Goal: Information Seeking & Learning: Compare options

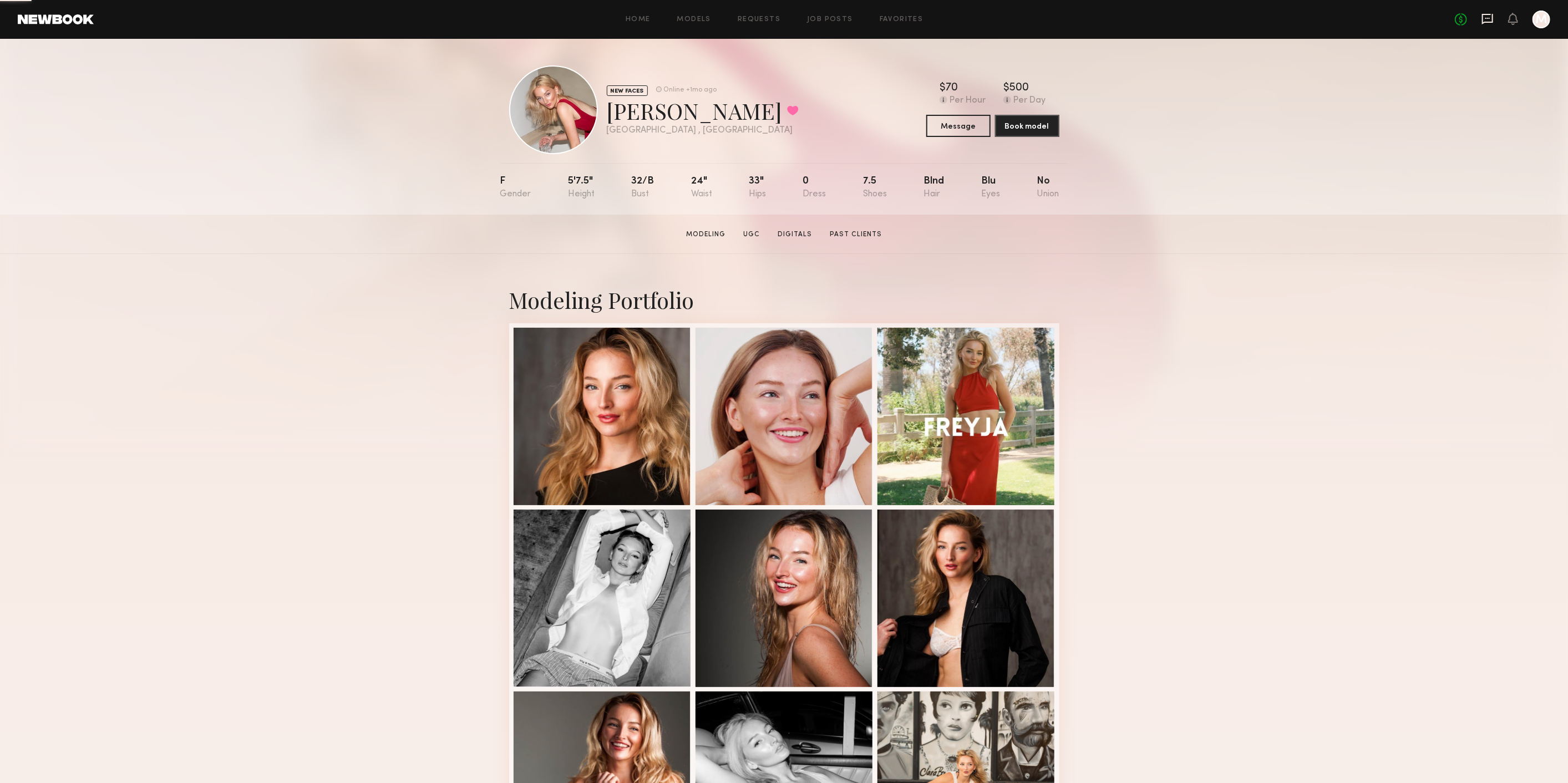
click at [1491, 24] on icon at bounding box center [1486, 18] width 12 height 12
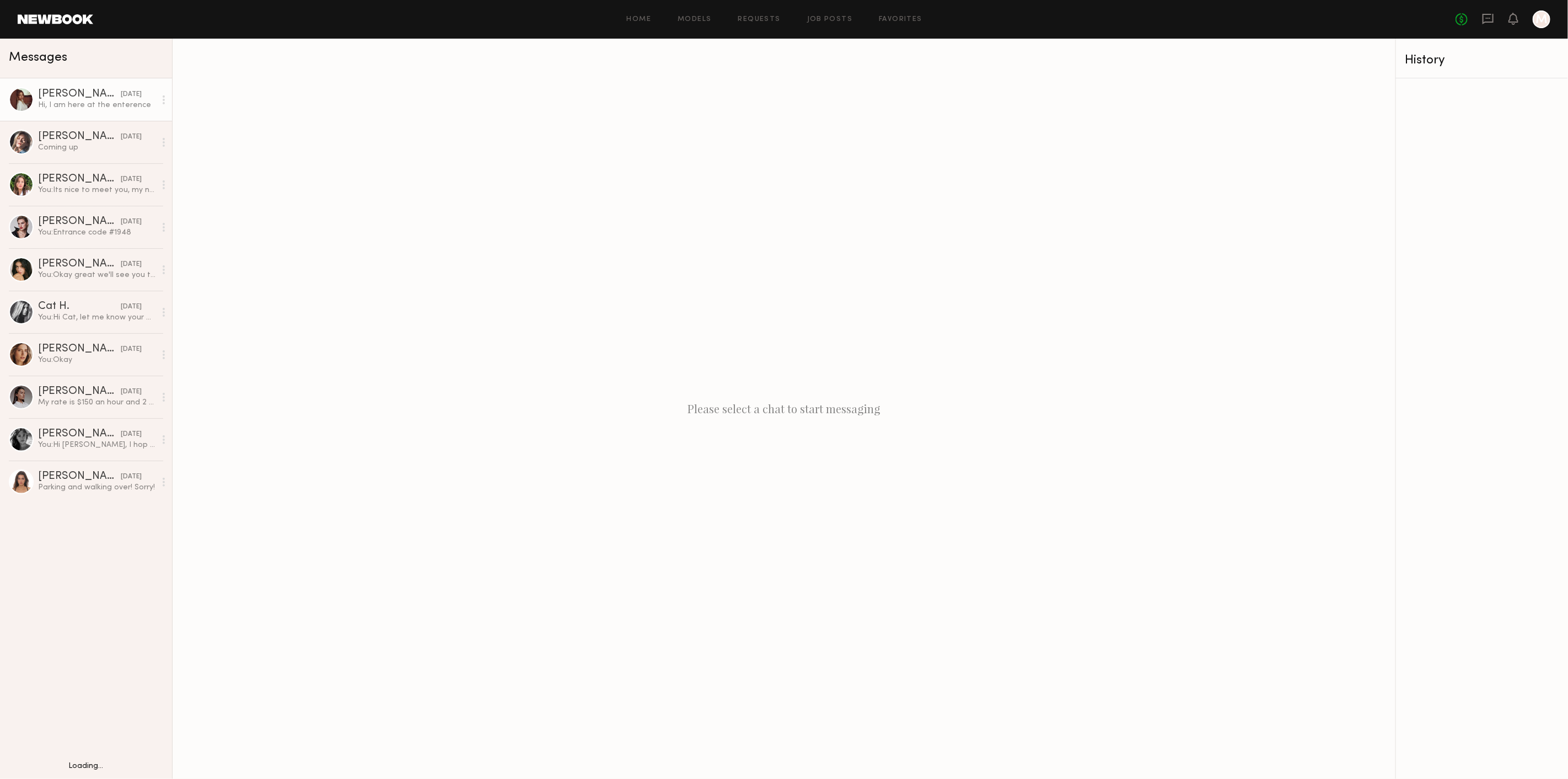
click at [83, 97] on div "Ellie G." at bounding box center [79, 95] width 83 height 11
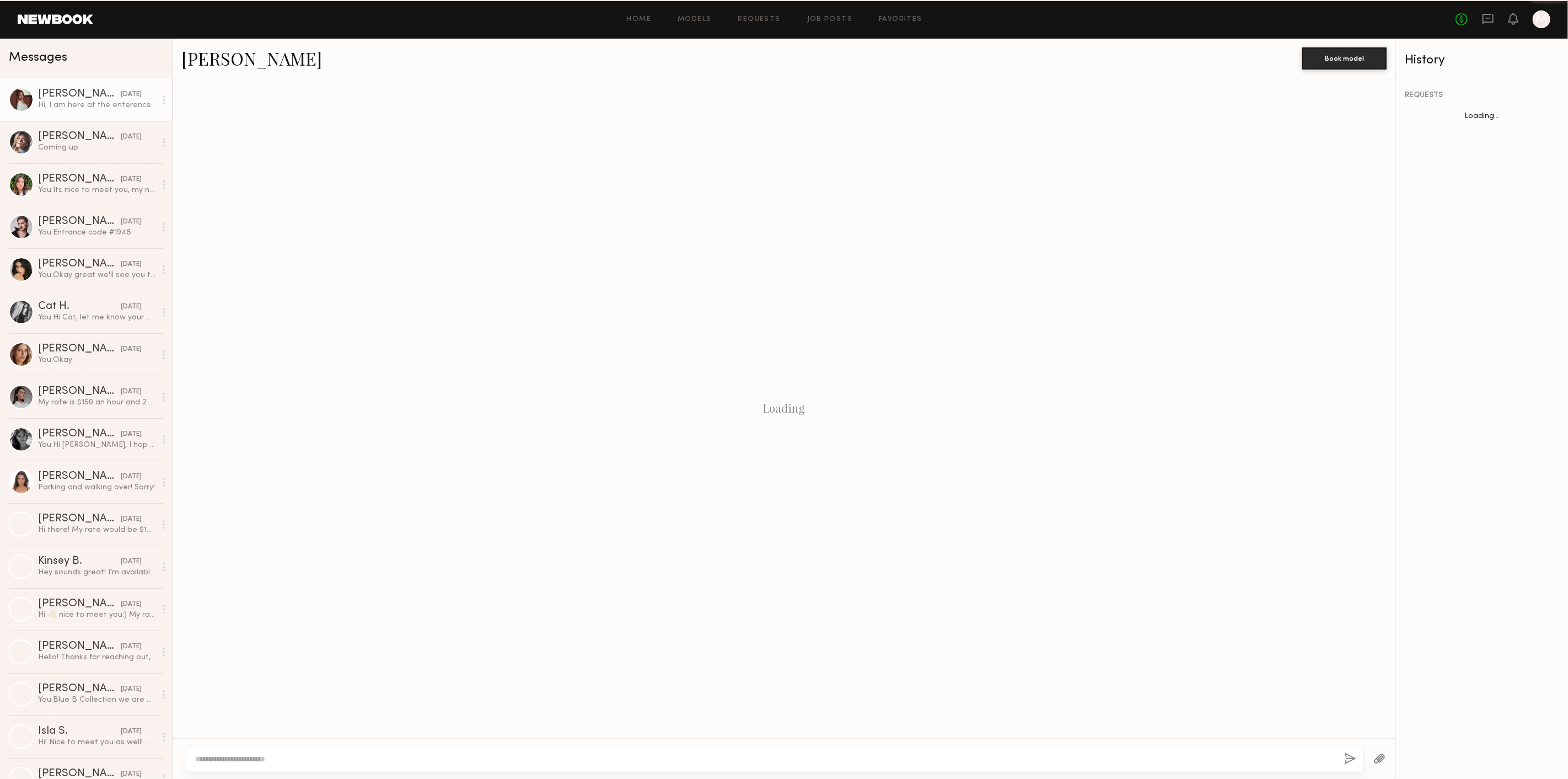
scroll to position [894, 0]
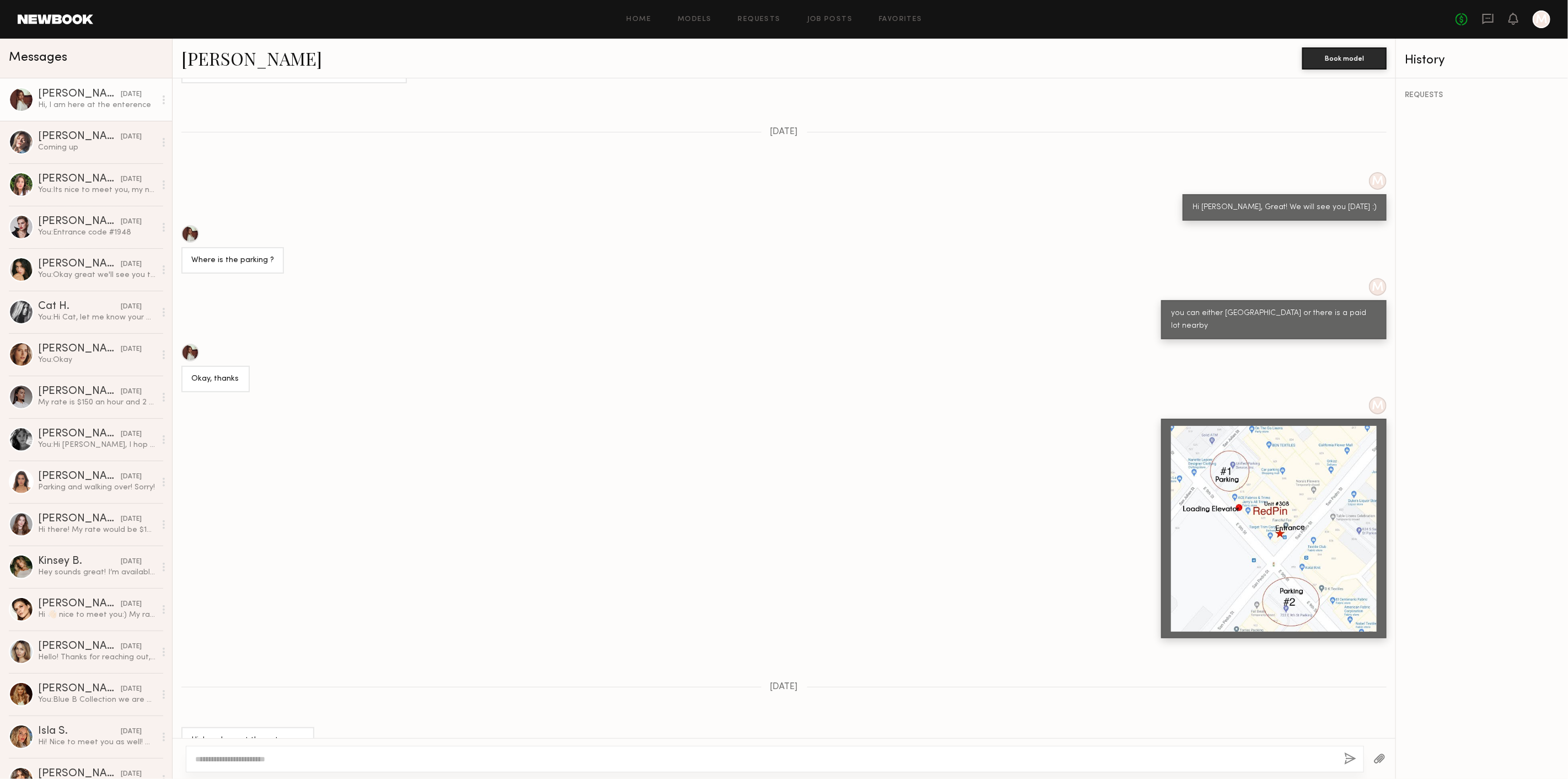
click at [1479, 20] on div "No fees up to $5,000 M" at bounding box center [1502, 20] width 95 height 18
click at [893, 14] on div "Home Models Requests Job Posts Favorites Sign Out No fees up to $5,000 M" at bounding box center [821, 20] width 1457 height 18
click at [928, 16] on div "Home Models Requests Job Posts Favorites Sign Out" at bounding box center [774, 20] width 1363 height 7
click at [907, 17] on link "Favorites" at bounding box center [900, 20] width 43 height 7
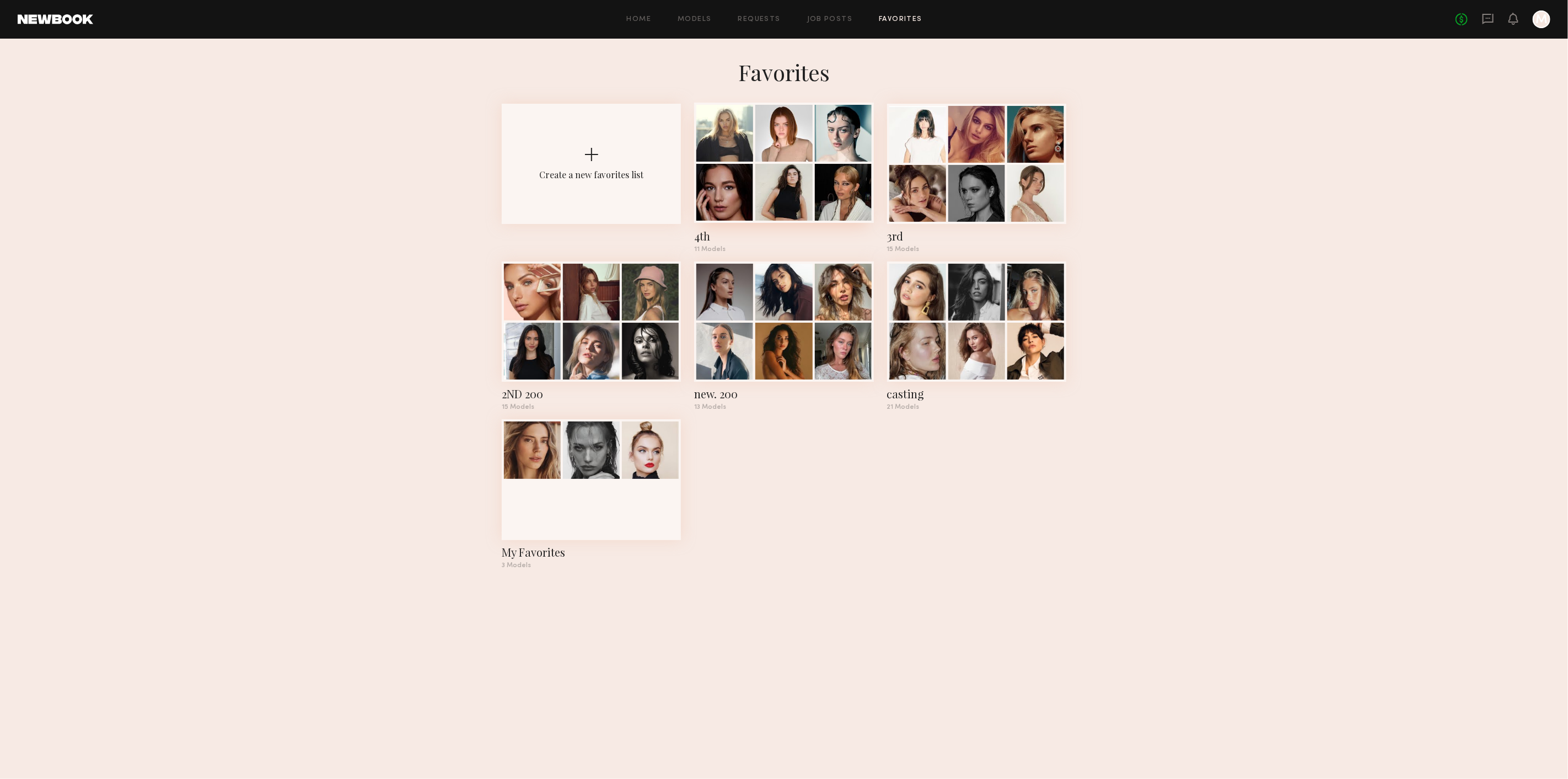
click at [768, 180] on div at bounding box center [783, 192] width 57 height 57
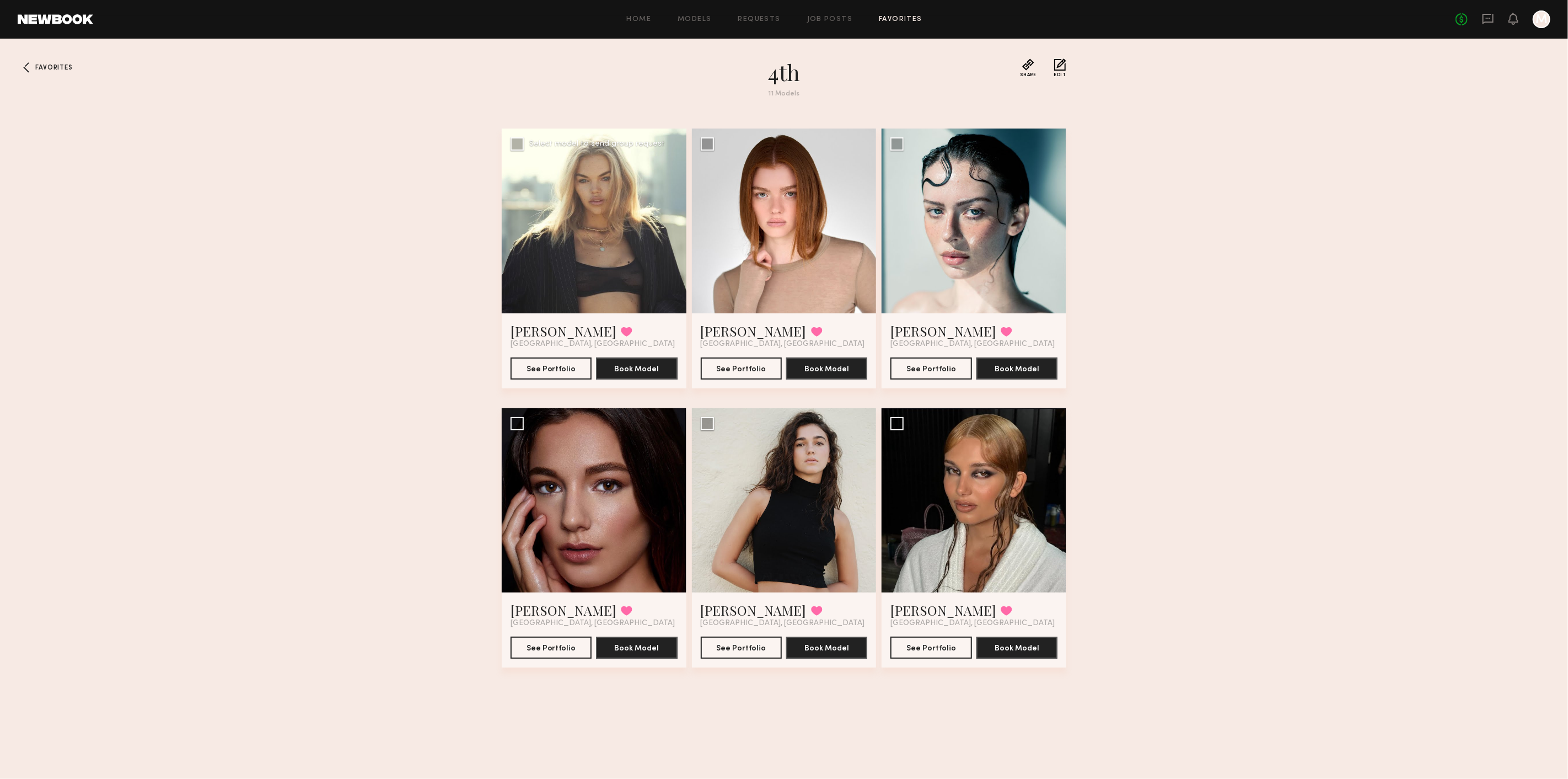
click at [582, 243] on div at bounding box center [594, 221] width 185 height 185
click at [541, 371] on button "See Portfolio" at bounding box center [552, 368] width 81 height 22
click at [752, 265] on div at bounding box center [784, 221] width 185 height 185
click at [809, 247] on div at bounding box center [784, 221] width 185 height 185
click at [735, 376] on button "See Portfolio" at bounding box center [742, 368] width 81 height 22
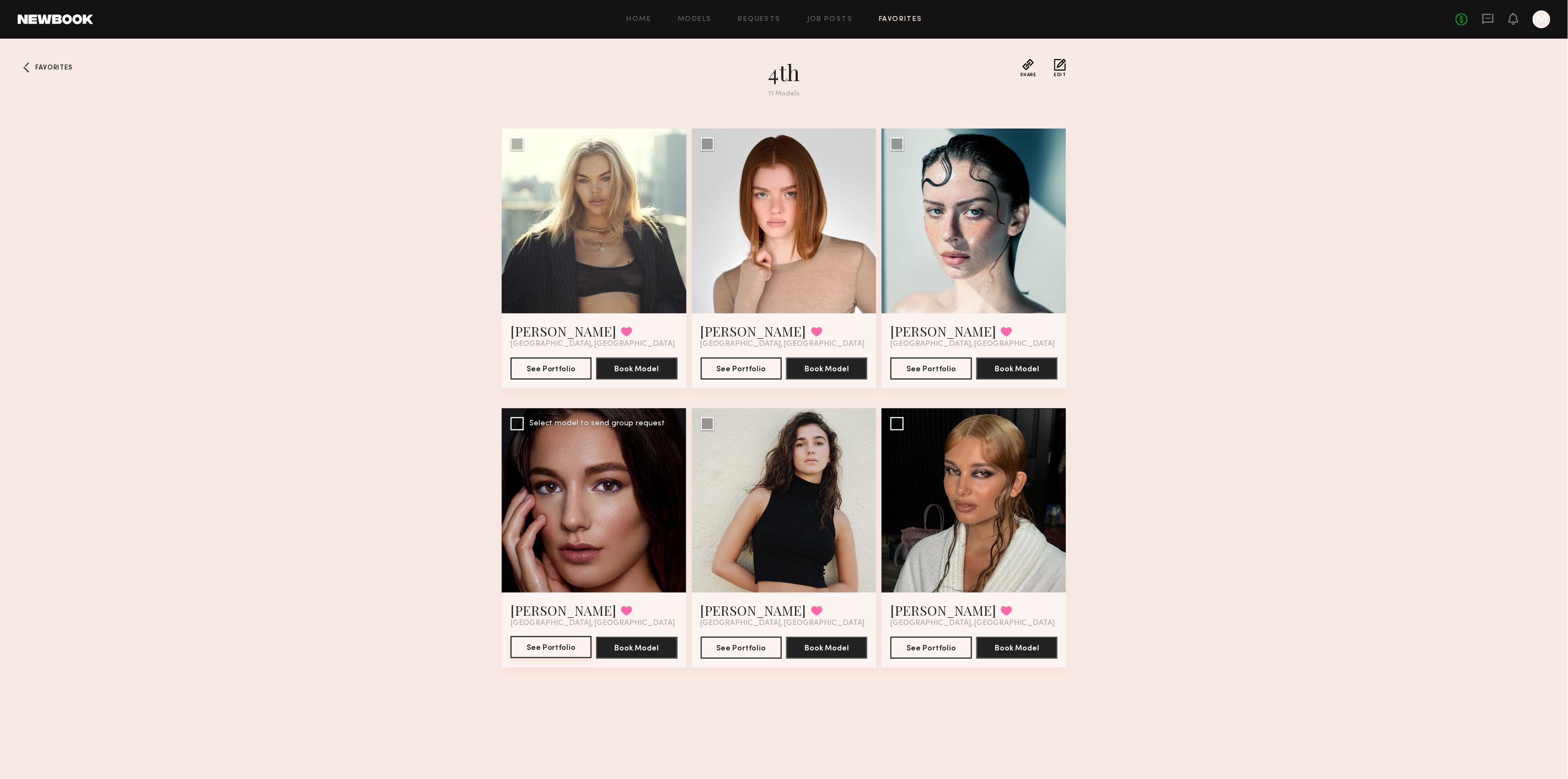
drag, startPoint x: 558, startPoint y: 655, endPoint x: 592, endPoint y: 658, distance: 34.1
click at [558, 656] on button "See Portfolio" at bounding box center [552, 646] width 81 height 22
click at [751, 652] on button "See Portfolio" at bounding box center [742, 646] width 81 height 22
click at [953, 649] on button "See Portfolio" at bounding box center [931, 646] width 81 height 22
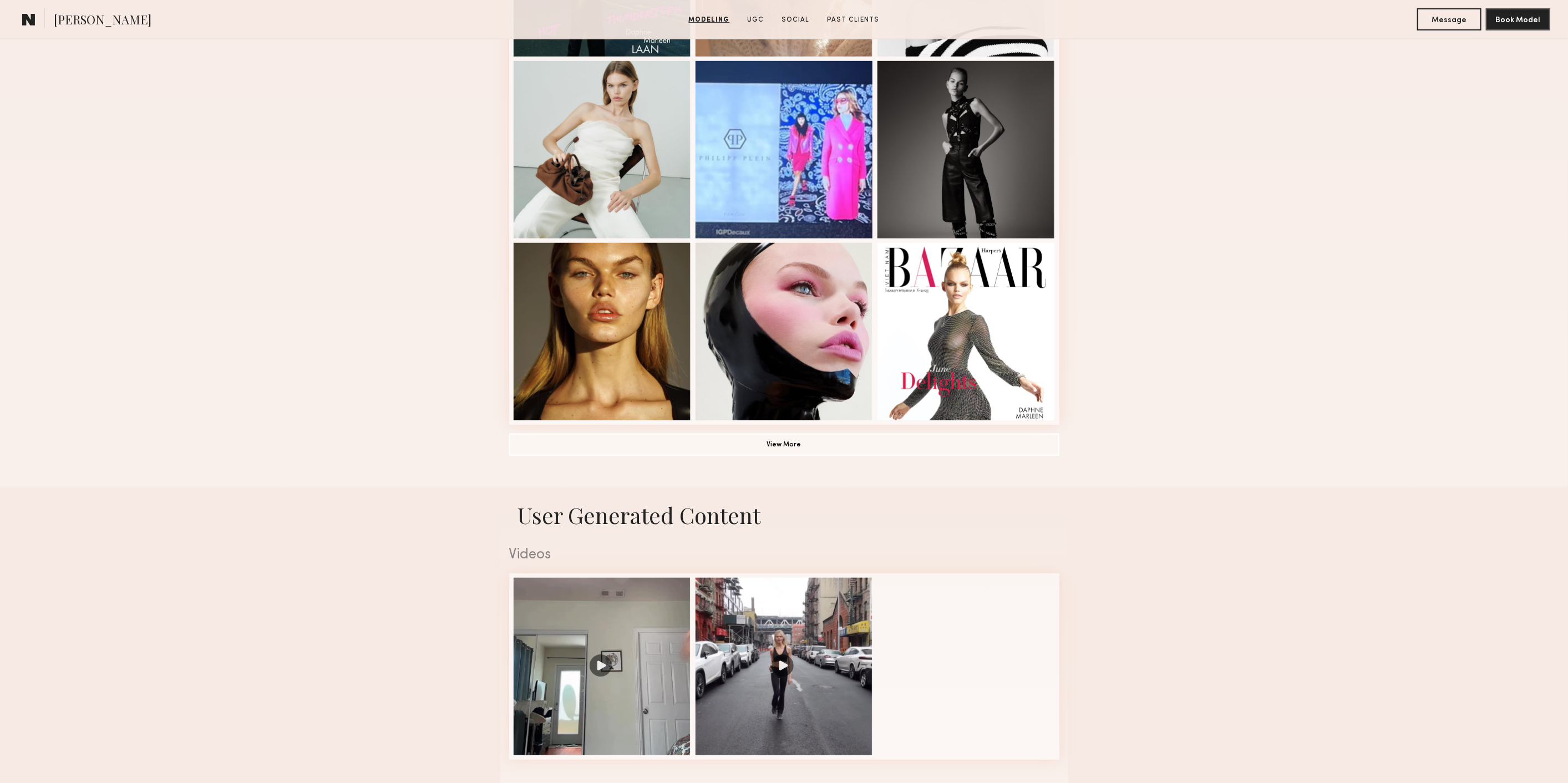
scroll to position [801, 0]
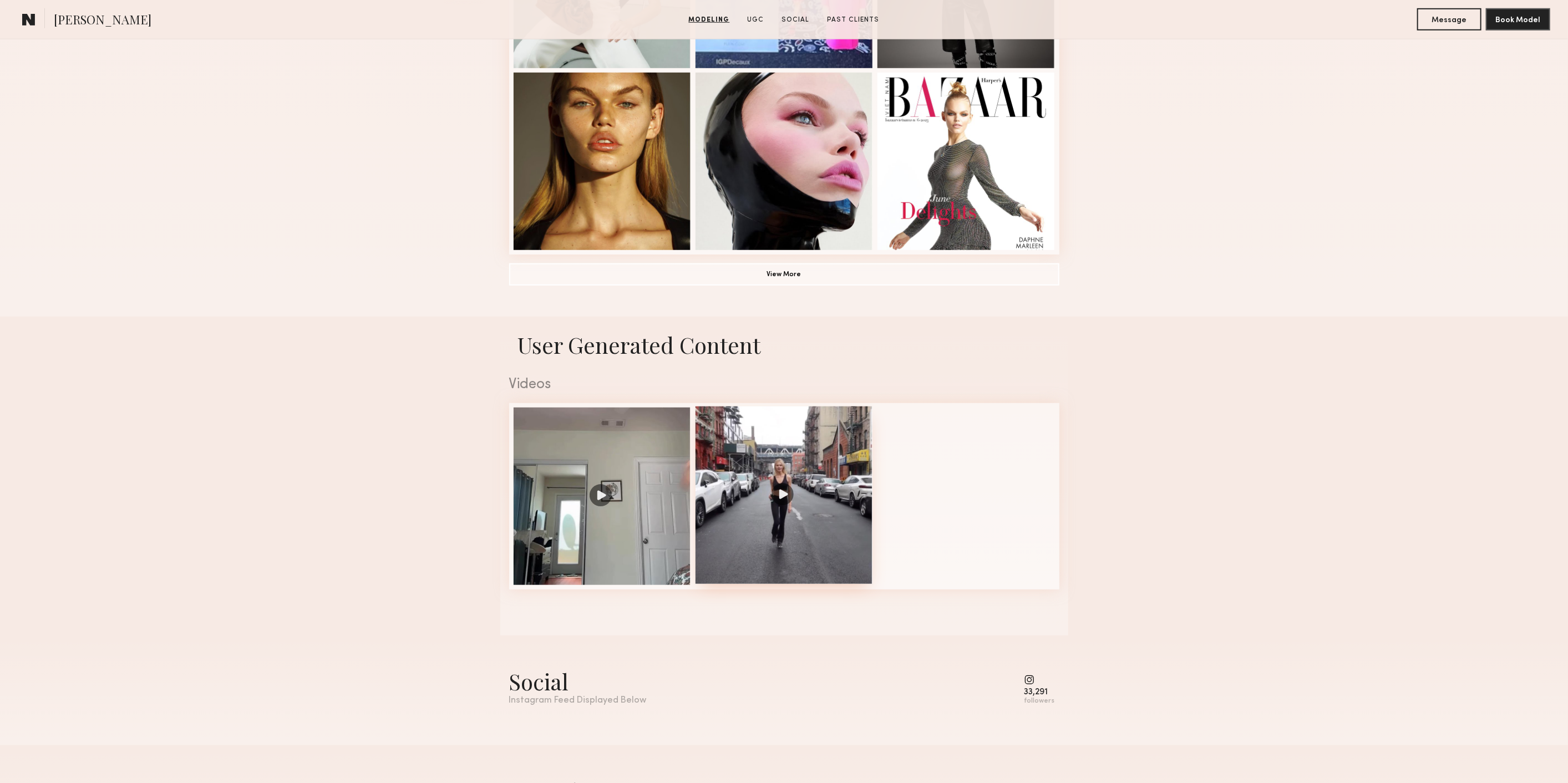
click at [772, 506] on div at bounding box center [784, 495] width 178 height 178
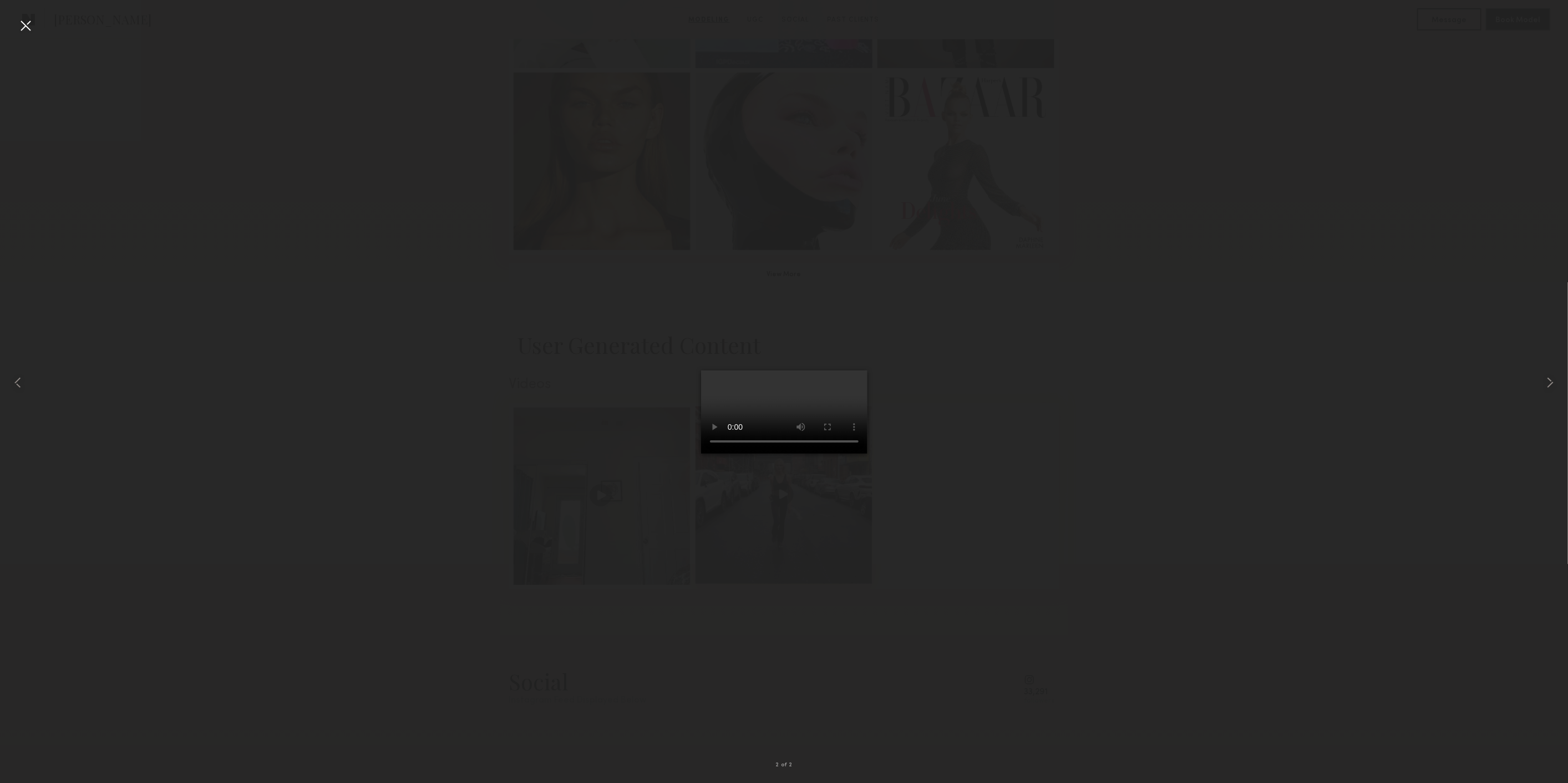
click at [772, 454] on video at bounding box center [784, 412] width 167 height 83
click at [701, 454] on video at bounding box center [784, 412] width 167 height 83
click at [398, 505] on div at bounding box center [784, 382] width 1568 height 730
click at [18, 389] on common-icon at bounding box center [18, 382] width 18 height 18
click at [778, 408] on video at bounding box center [784, 412] width 167 height 83
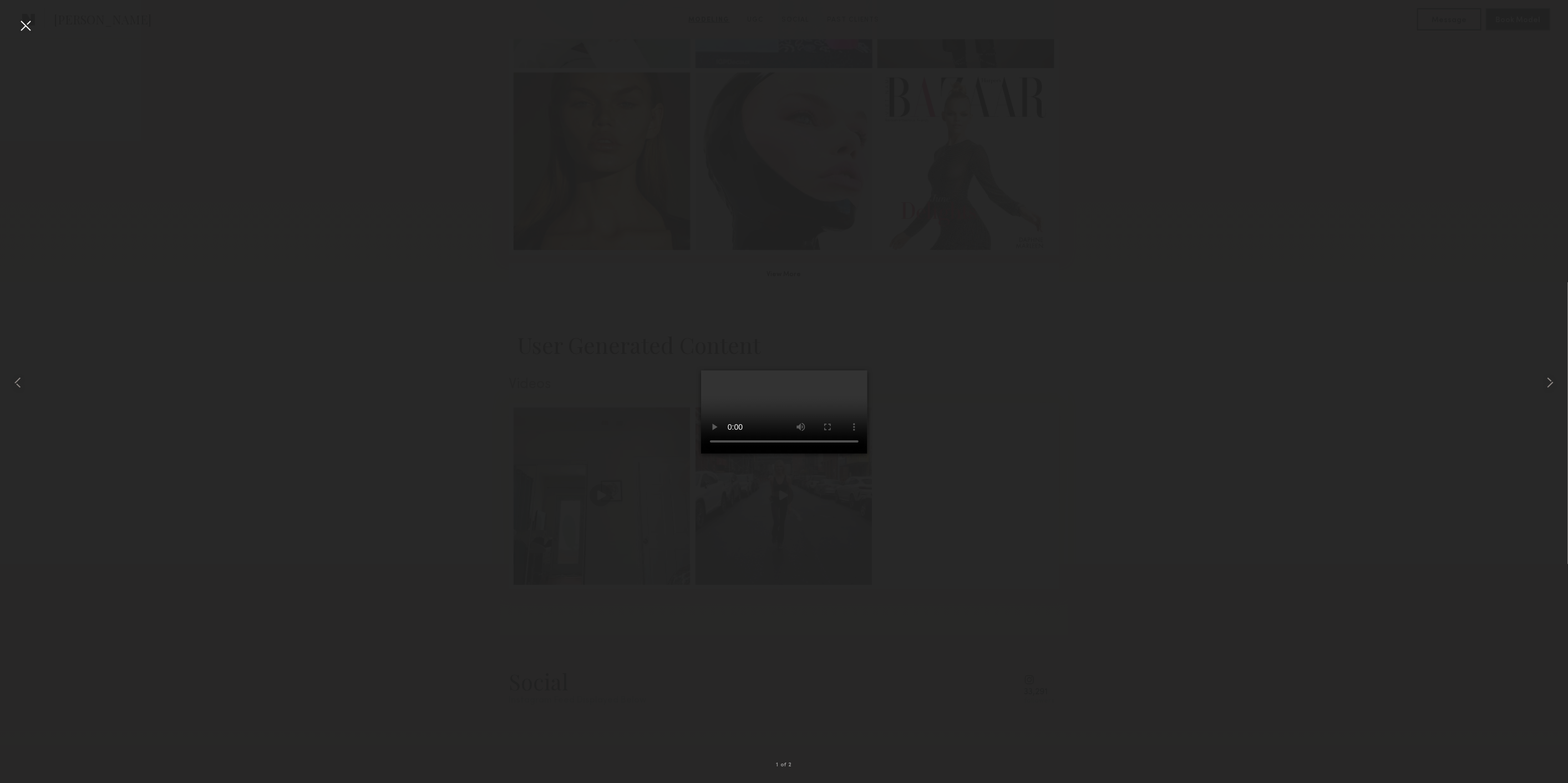
click at [574, 592] on div at bounding box center [784, 382] width 1568 height 730
click at [38, 26] on div at bounding box center [31, 382] width 63 height 730
click at [21, 22] on div at bounding box center [25, 25] width 18 height 18
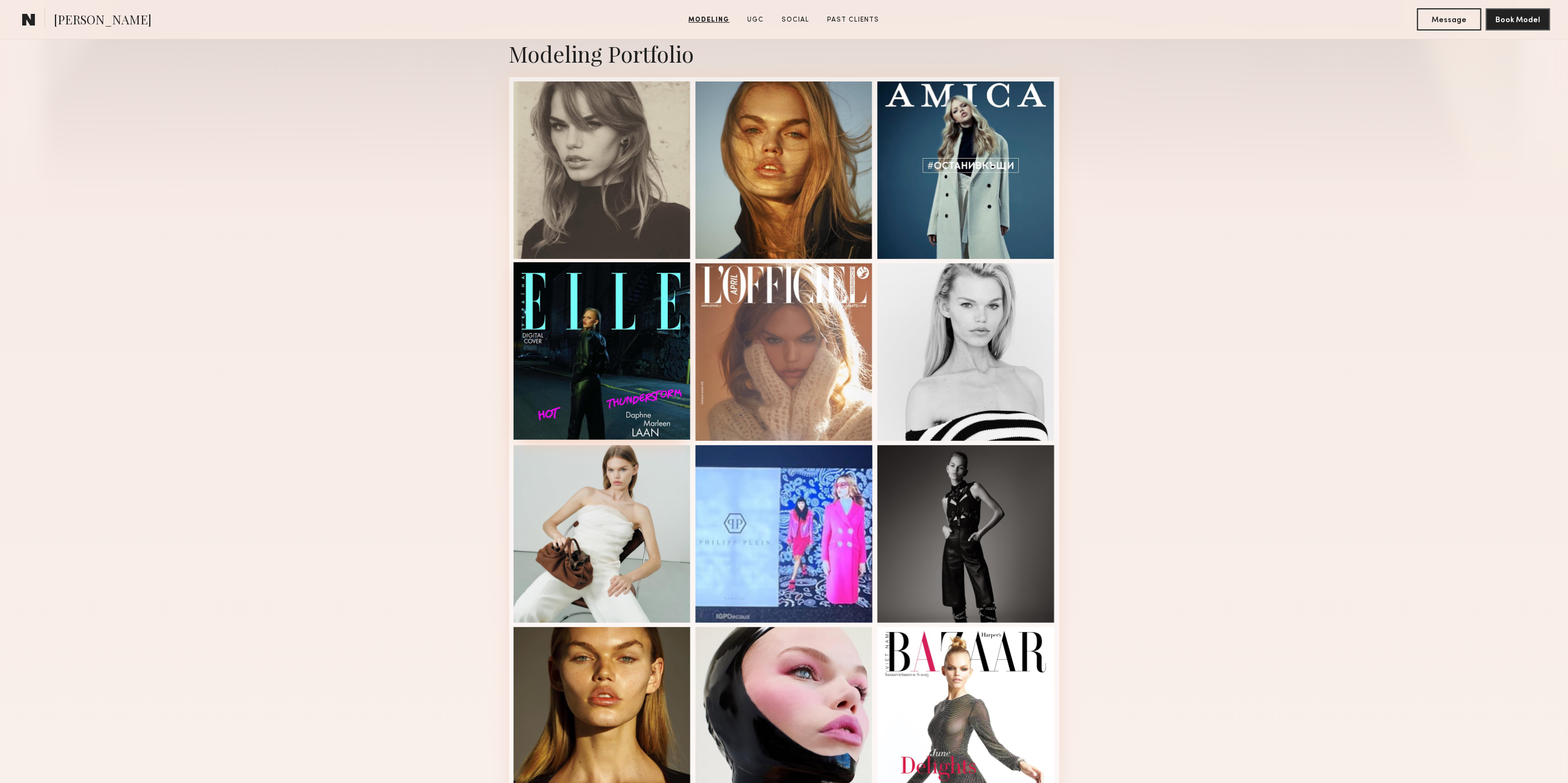
scroll to position [0, 0]
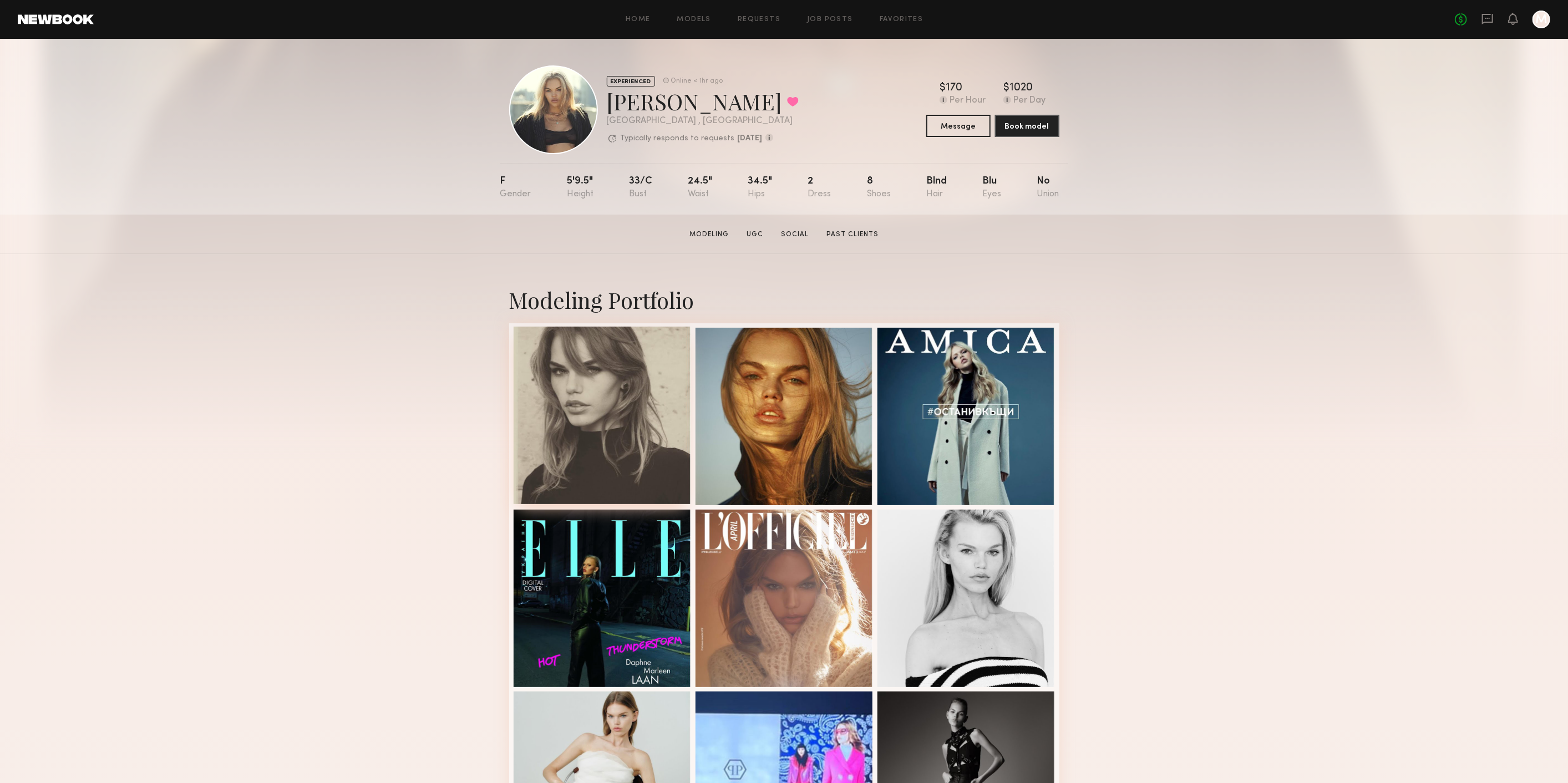
click at [579, 474] on div at bounding box center [603, 415] width 178 height 178
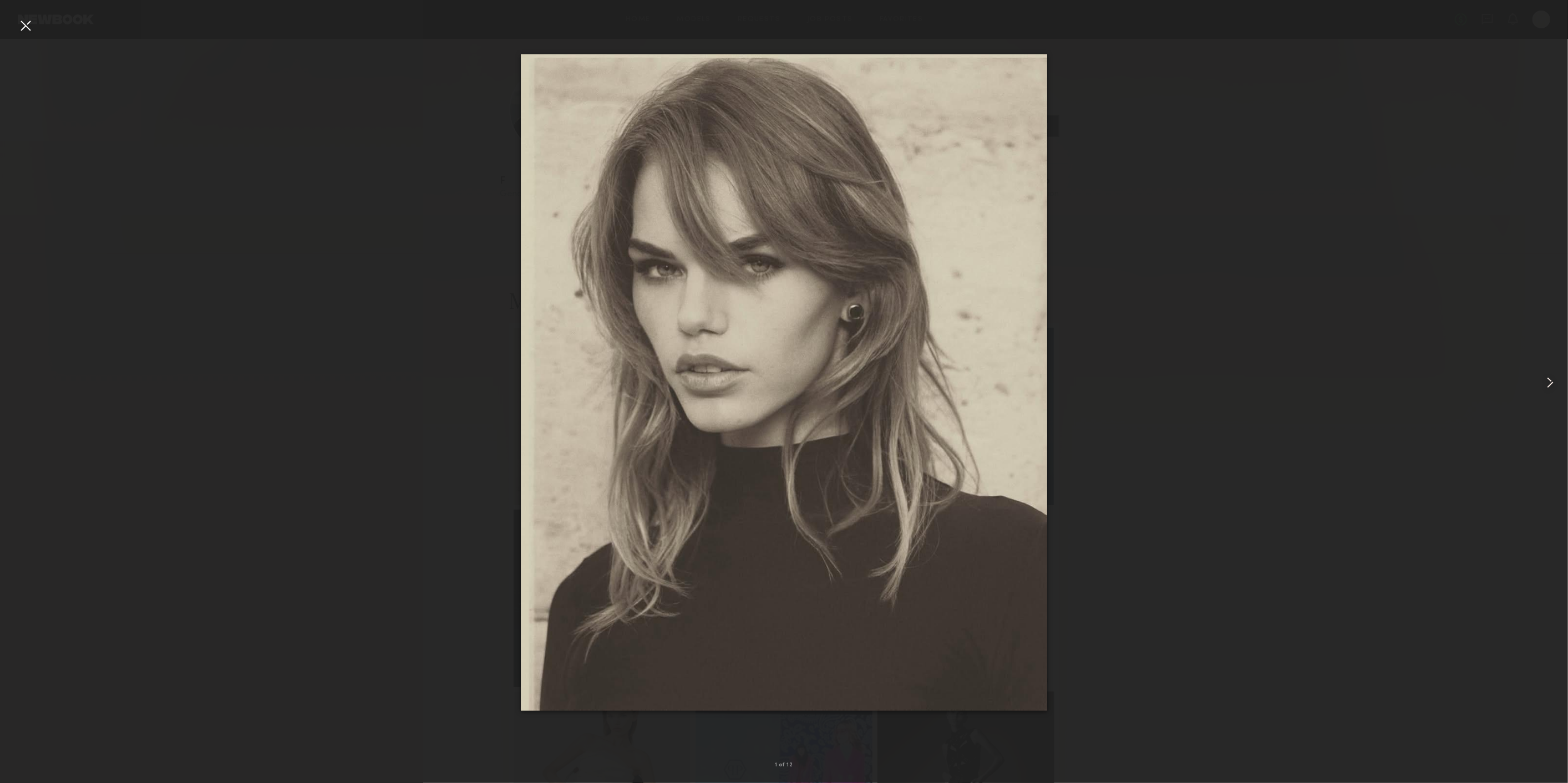
click at [1549, 381] on common-icon at bounding box center [1550, 382] width 18 height 18
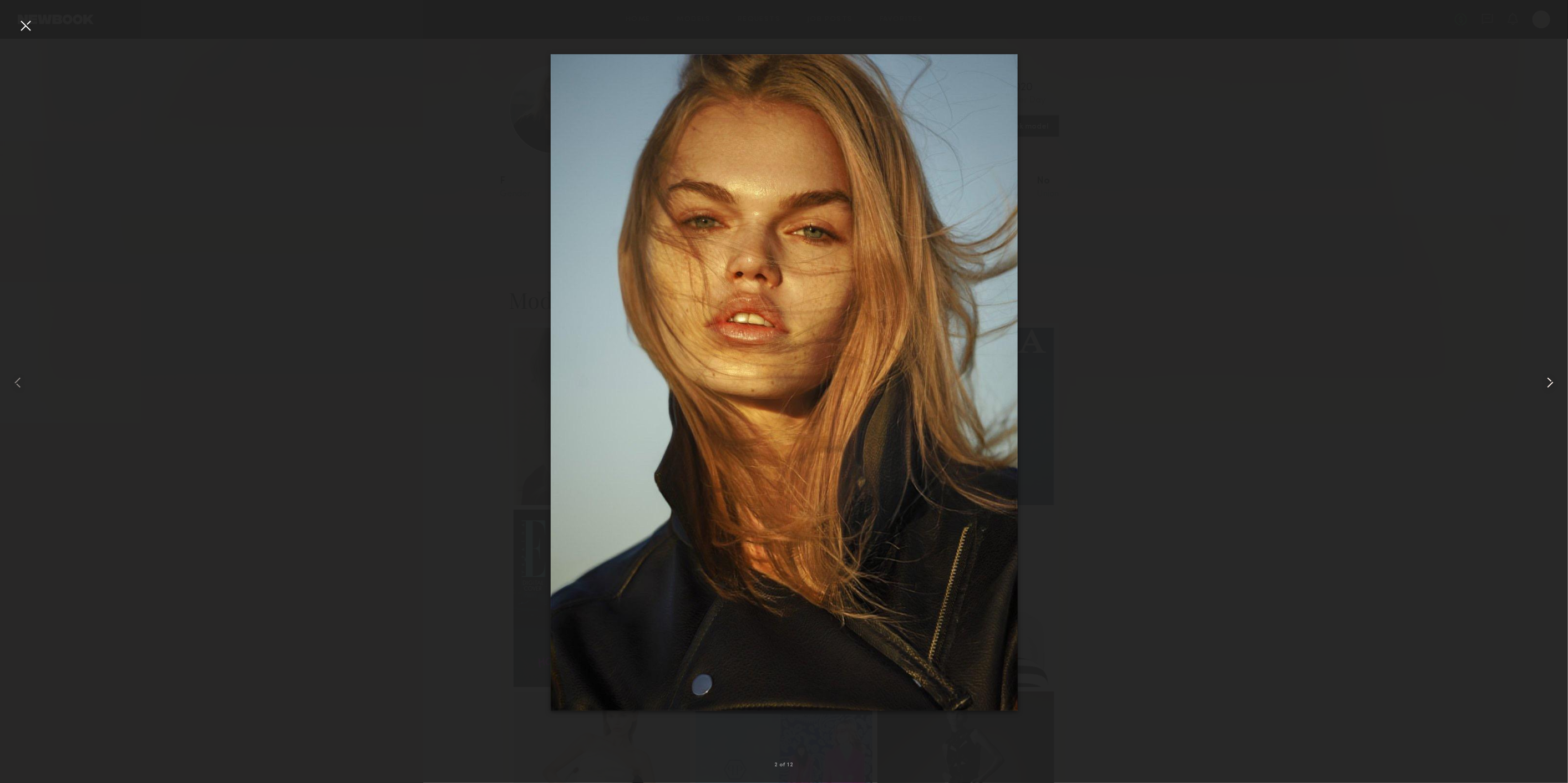
click at [1549, 381] on common-icon at bounding box center [1550, 382] width 18 height 18
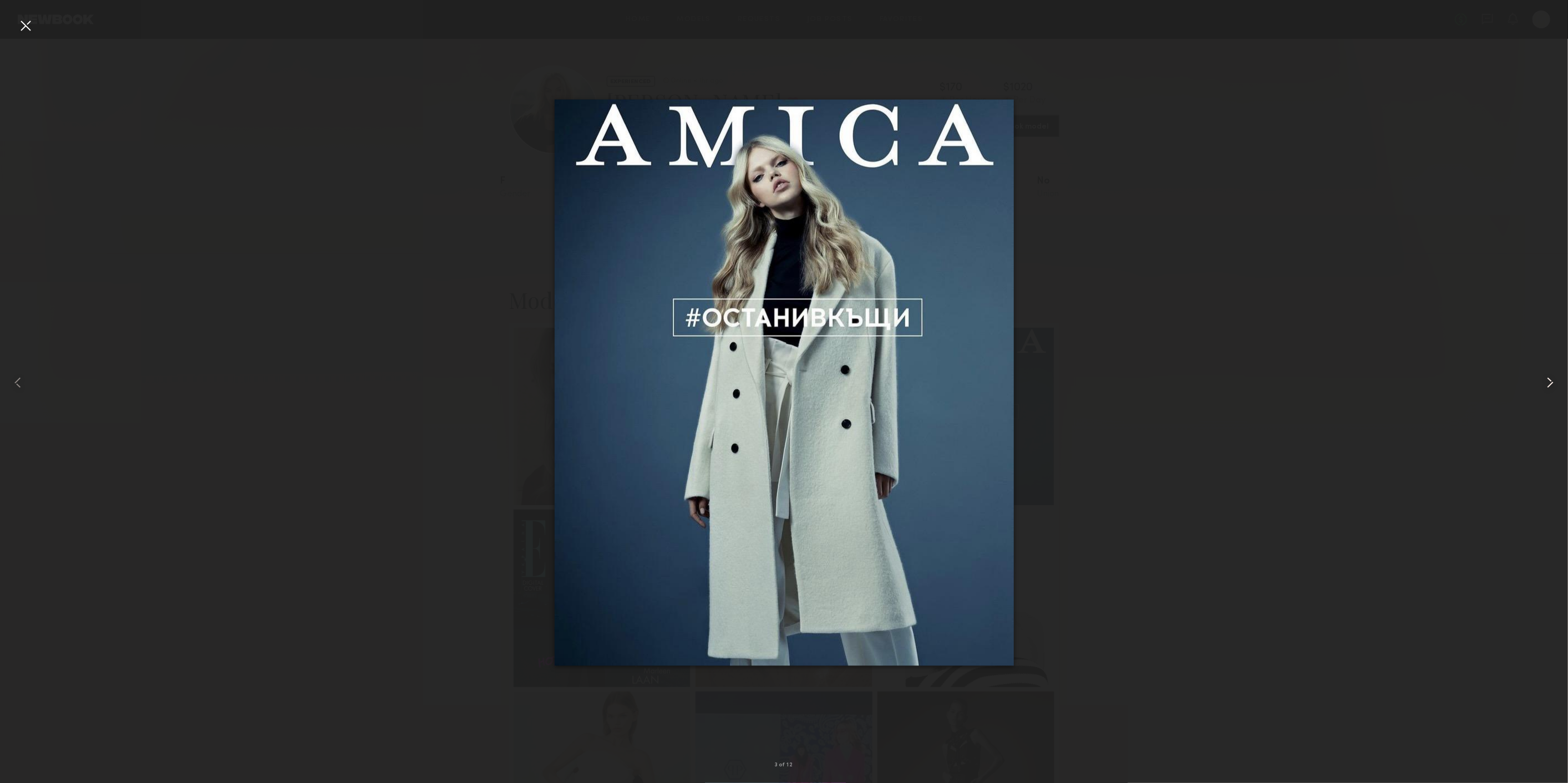
click at [1549, 381] on common-icon at bounding box center [1550, 382] width 18 height 18
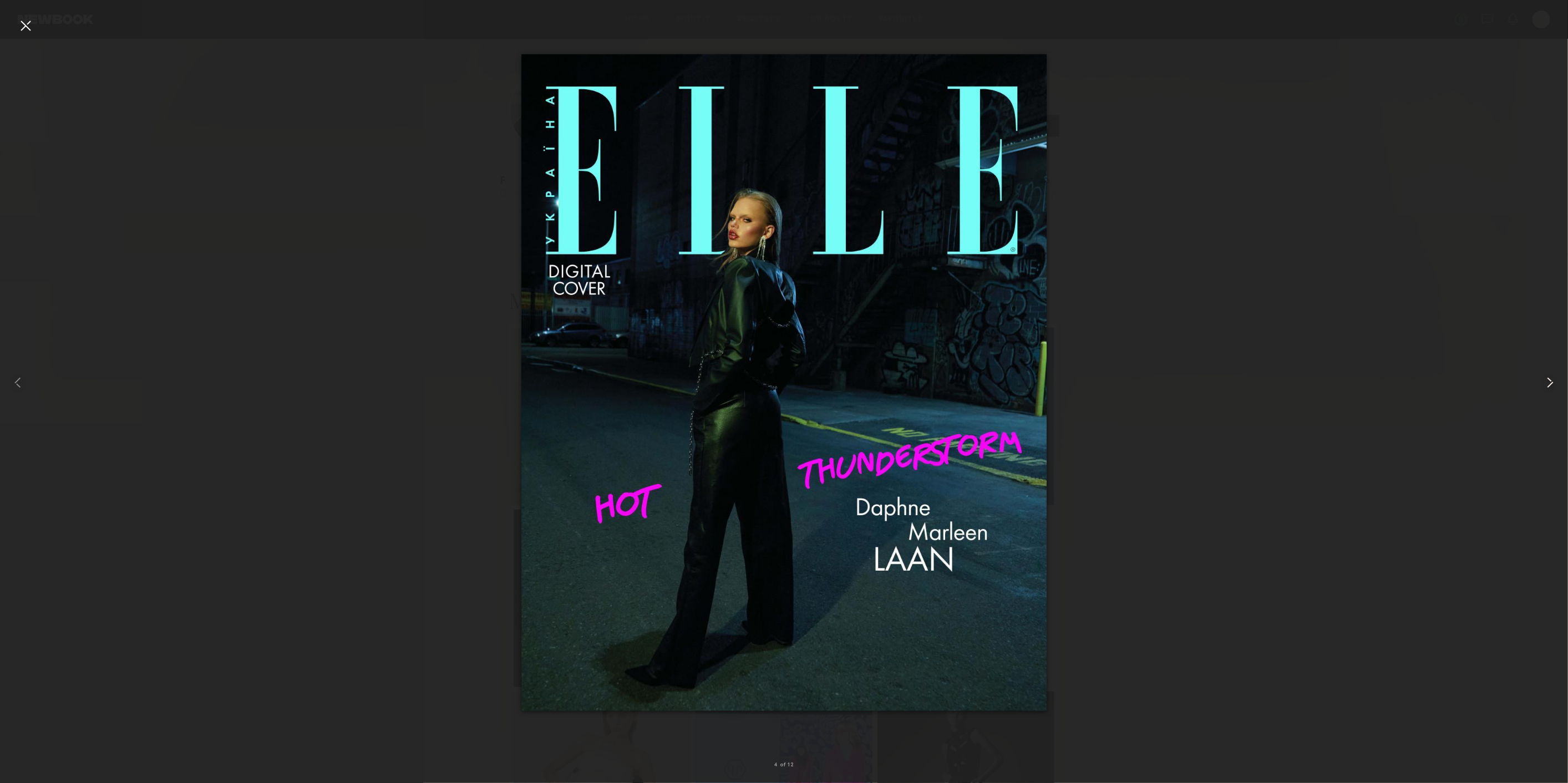
click at [1549, 381] on common-icon at bounding box center [1550, 382] width 18 height 18
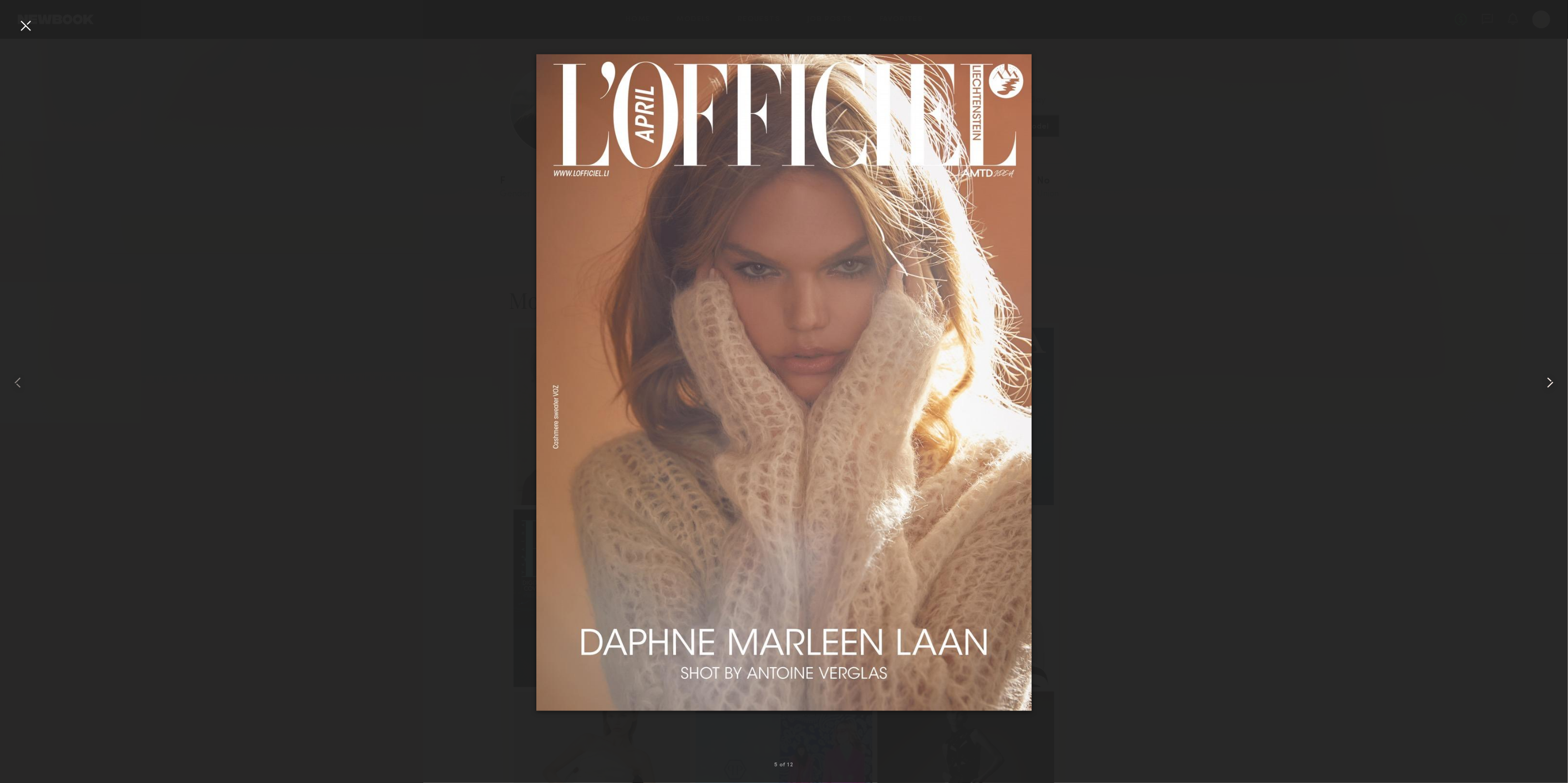
click at [1549, 381] on common-icon at bounding box center [1550, 382] width 18 height 18
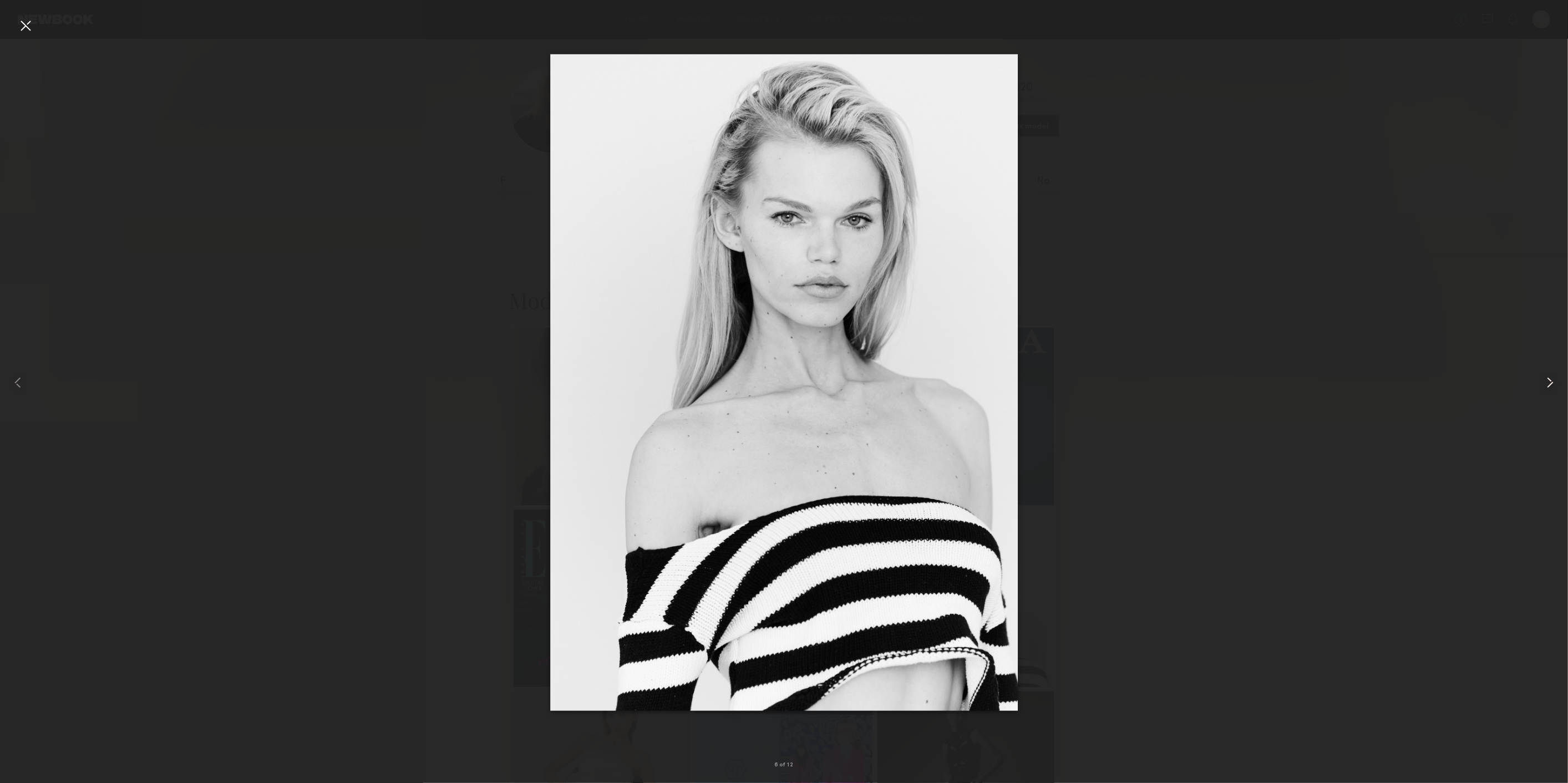
click at [1549, 381] on common-icon at bounding box center [1550, 382] width 18 height 18
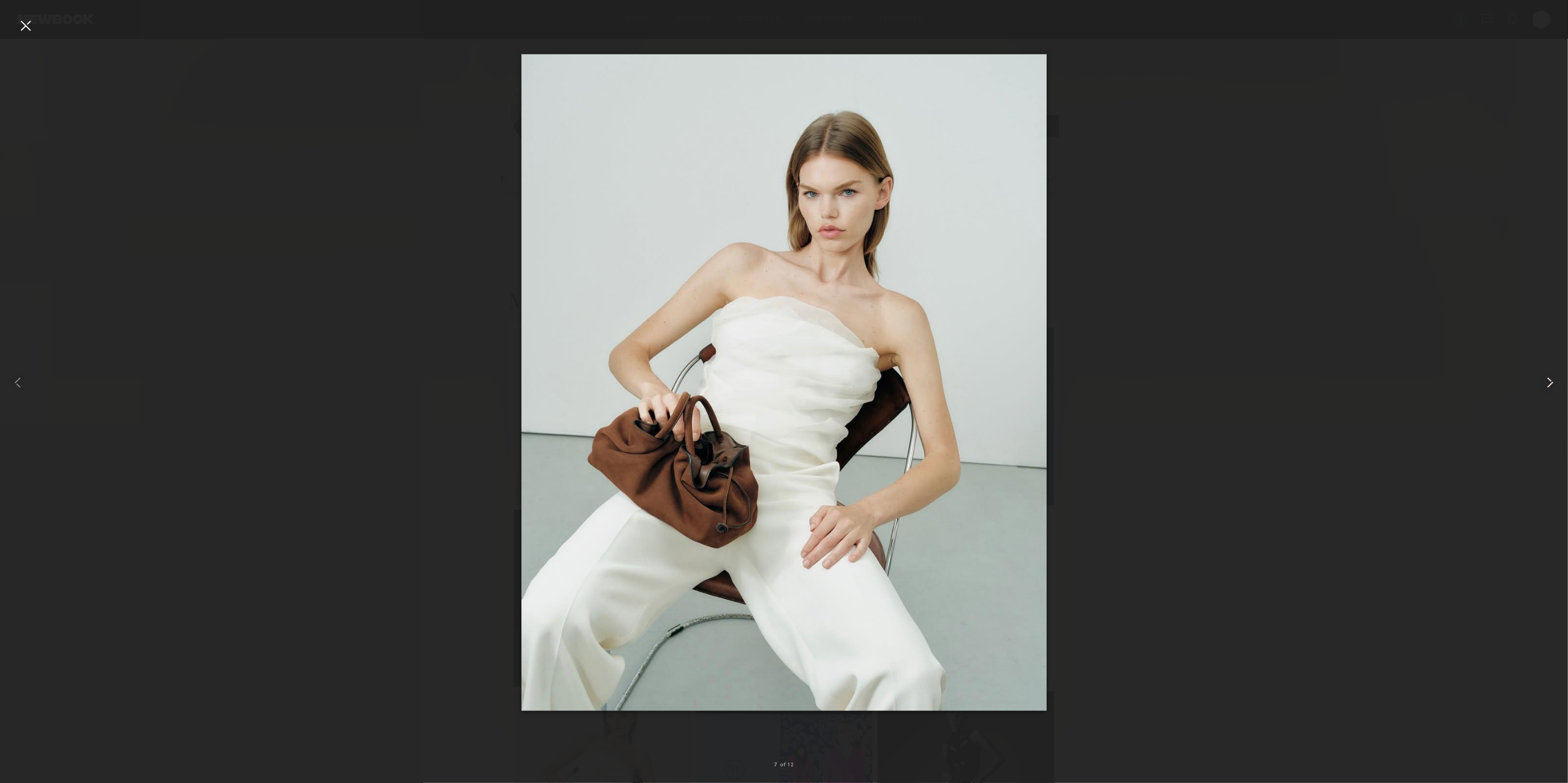
click at [1549, 381] on common-icon at bounding box center [1550, 382] width 18 height 18
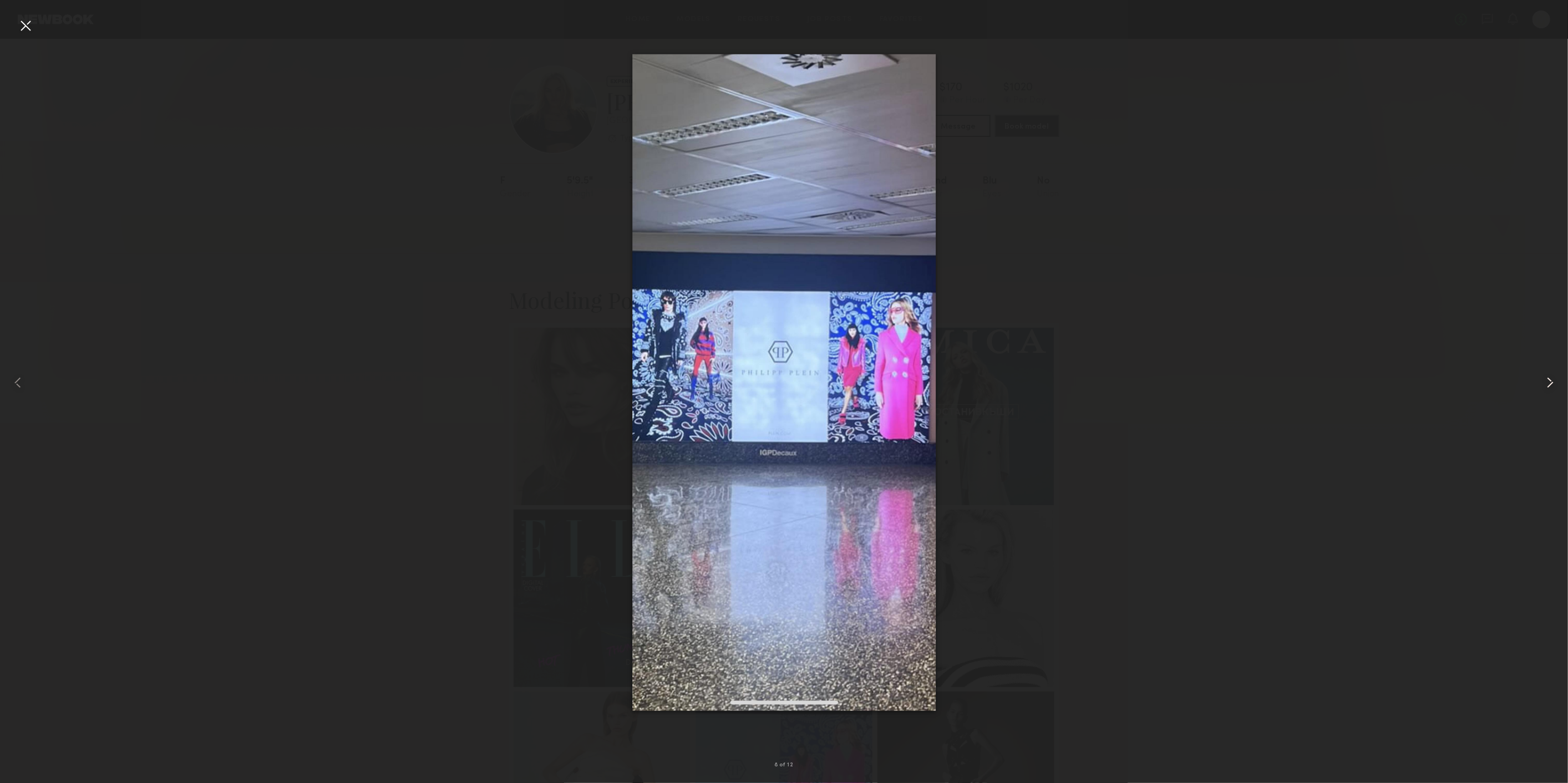
click at [1549, 381] on common-icon at bounding box center [1550, 382] width 18 height 18
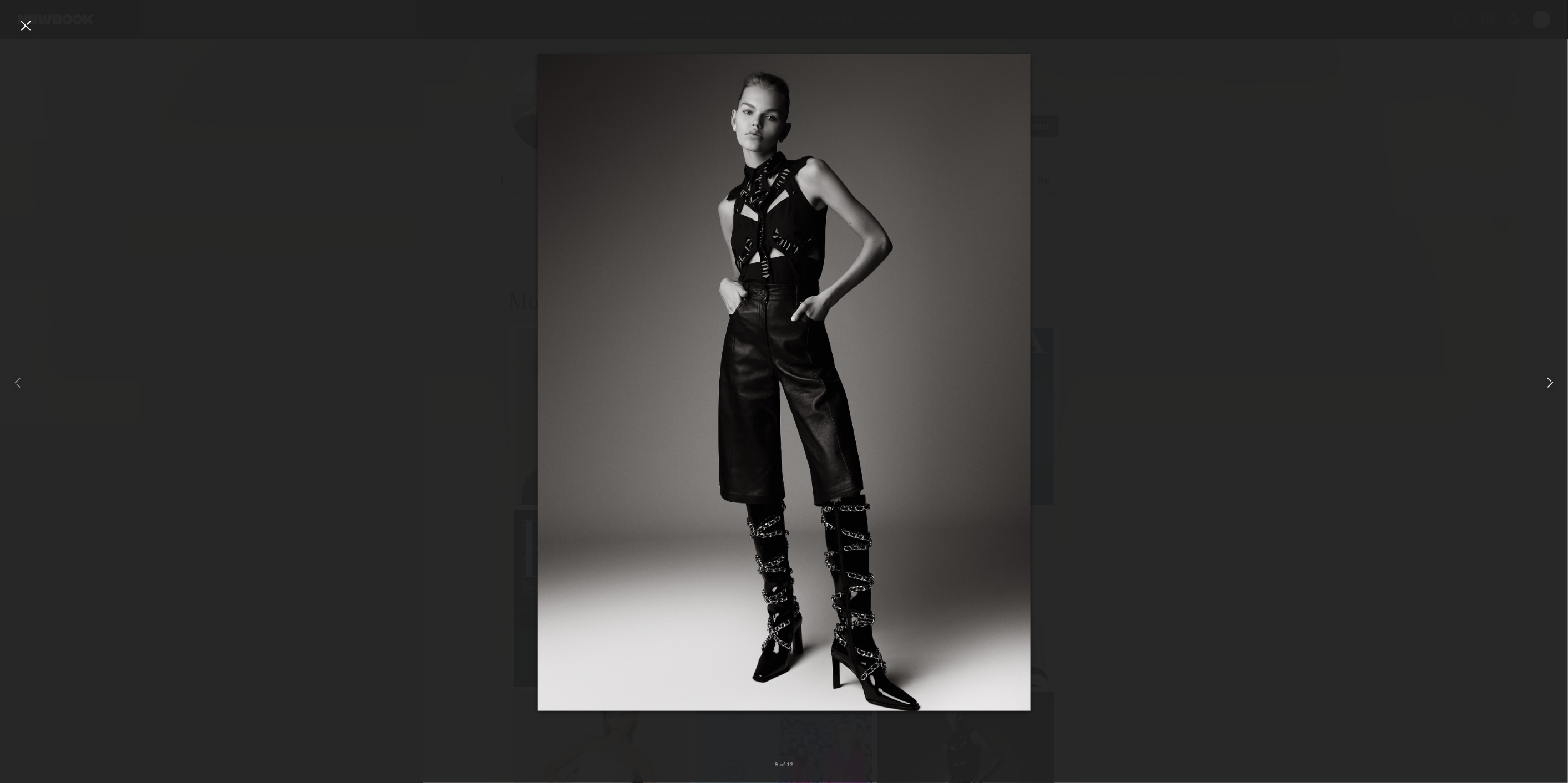
click at [1549, 381] on common-icon at bounding box center [1550, 382] width 18 height 18
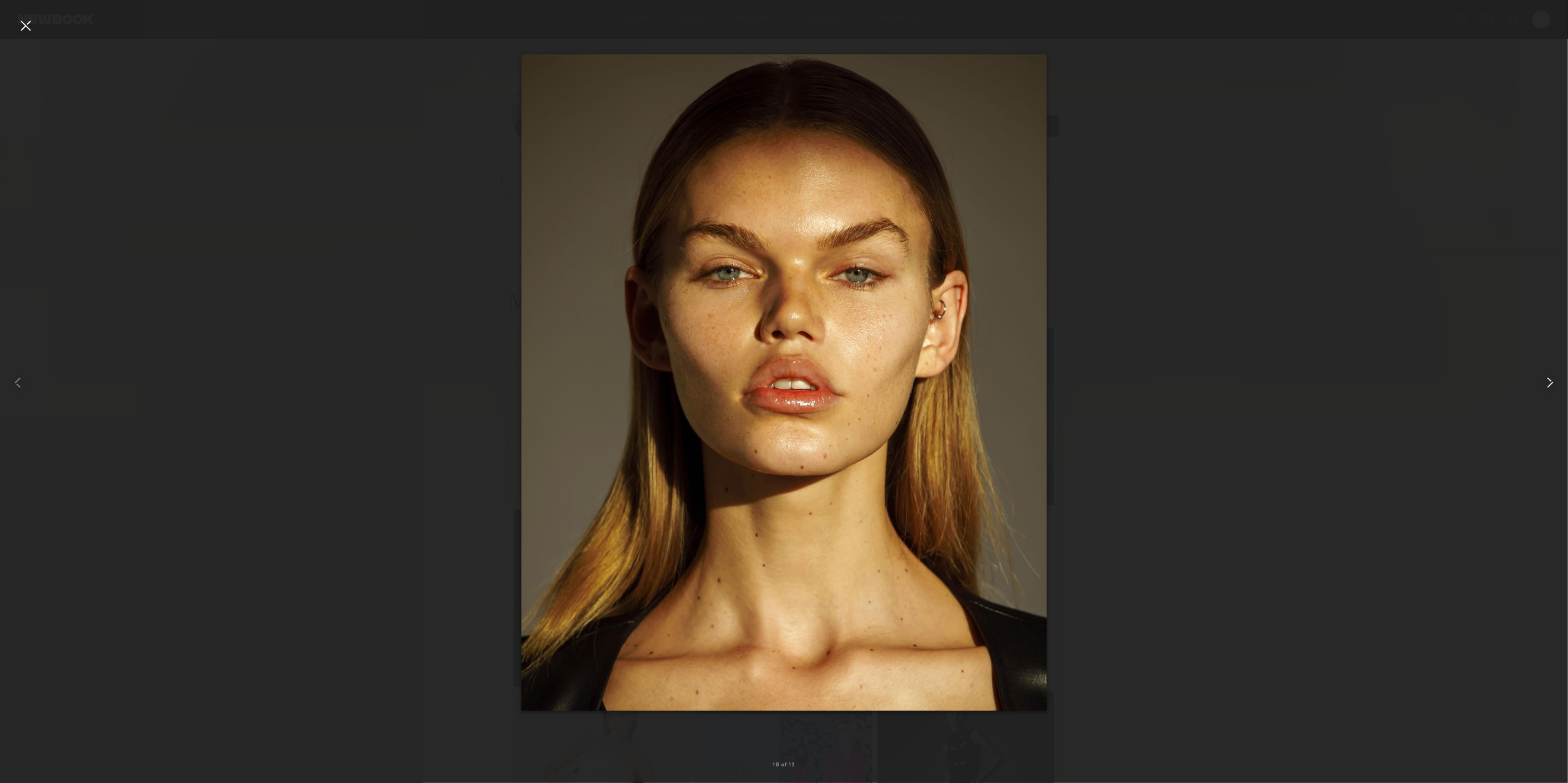
click at [1549, 381] on common-icon at bounding box center [1550, 382] width 18 height 18
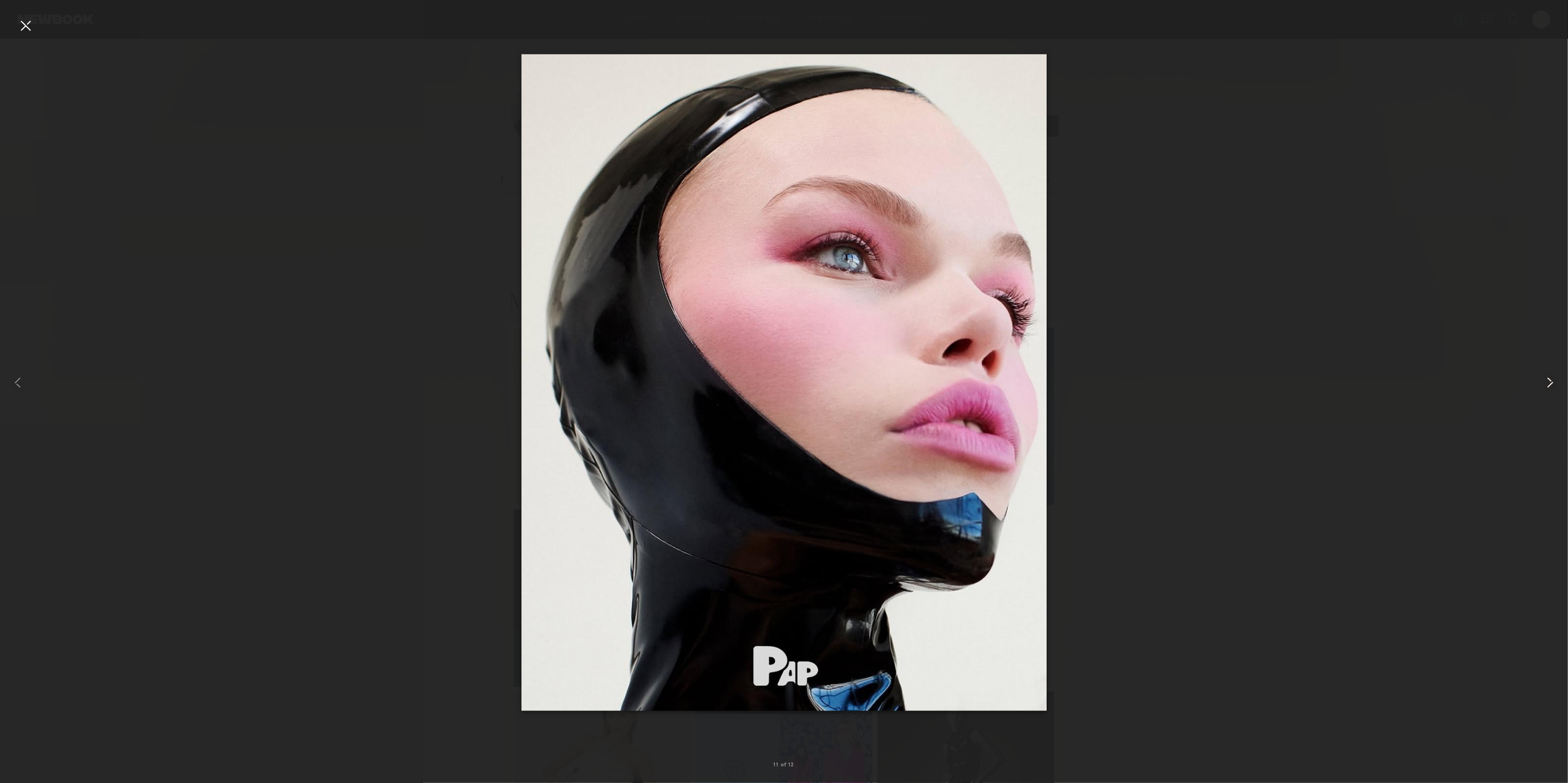
click at [1549, 381] on common-icon at bounding box center [1550, 382] width 18 height 18
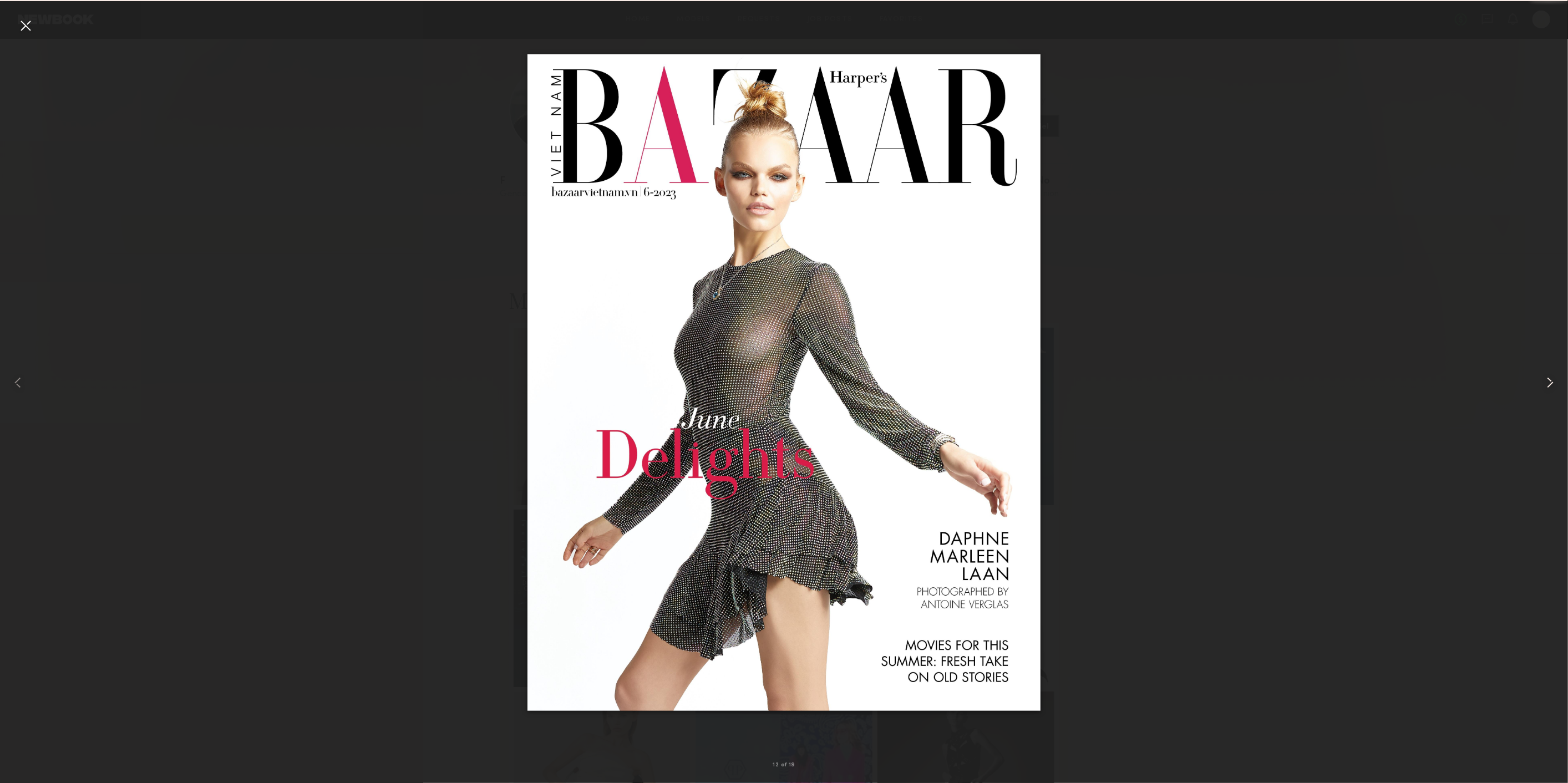
click at [1549, 381] on common-icon at bounding box center [1550, 382] width 18 height 18
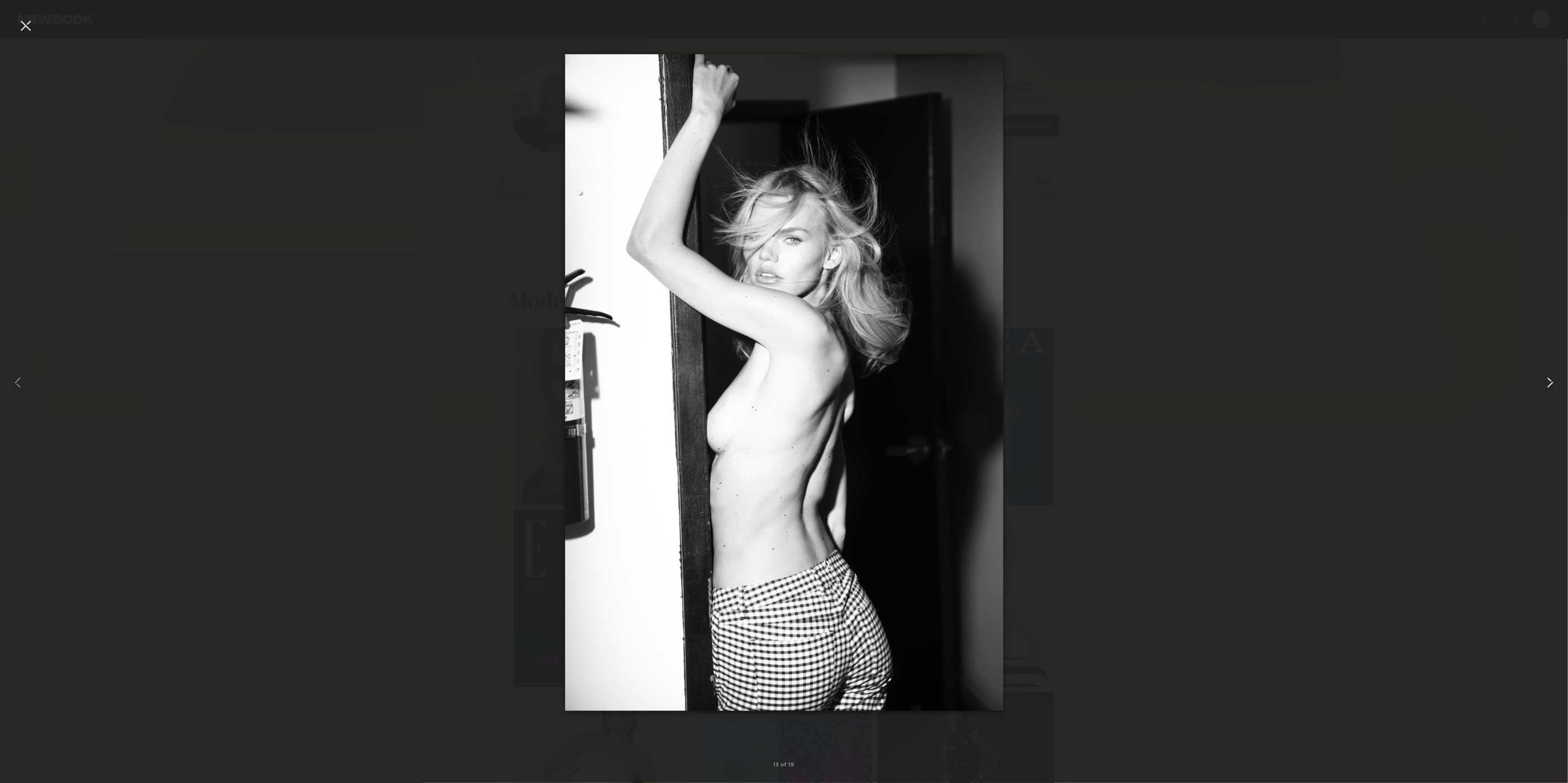
click at [1549, 381] on common-icon at bounding box center [1550, 382] width 18 height 18
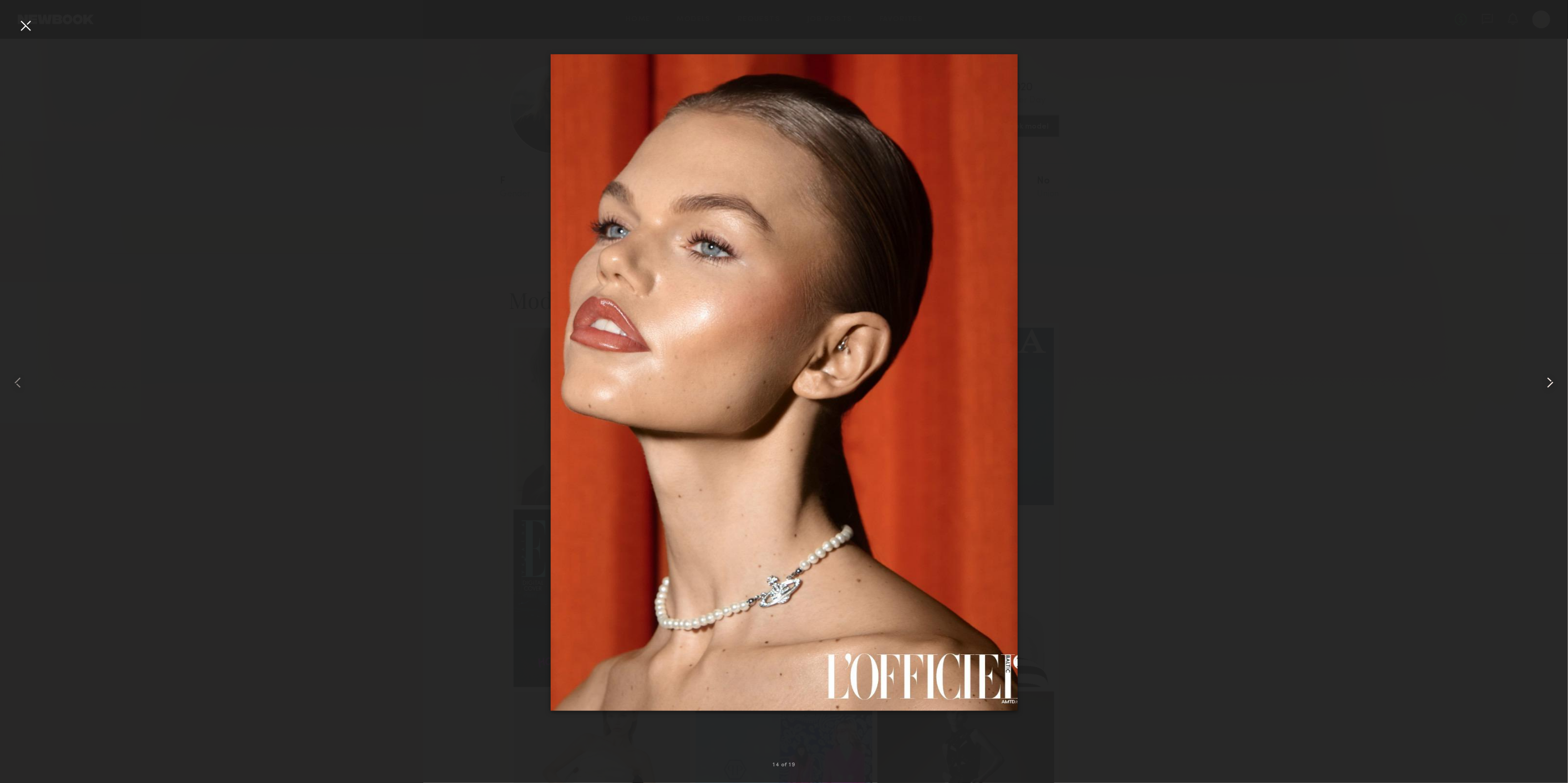
click at [1549, 381] on common-icon at bounding box center [1550, 382] width 18 height 18
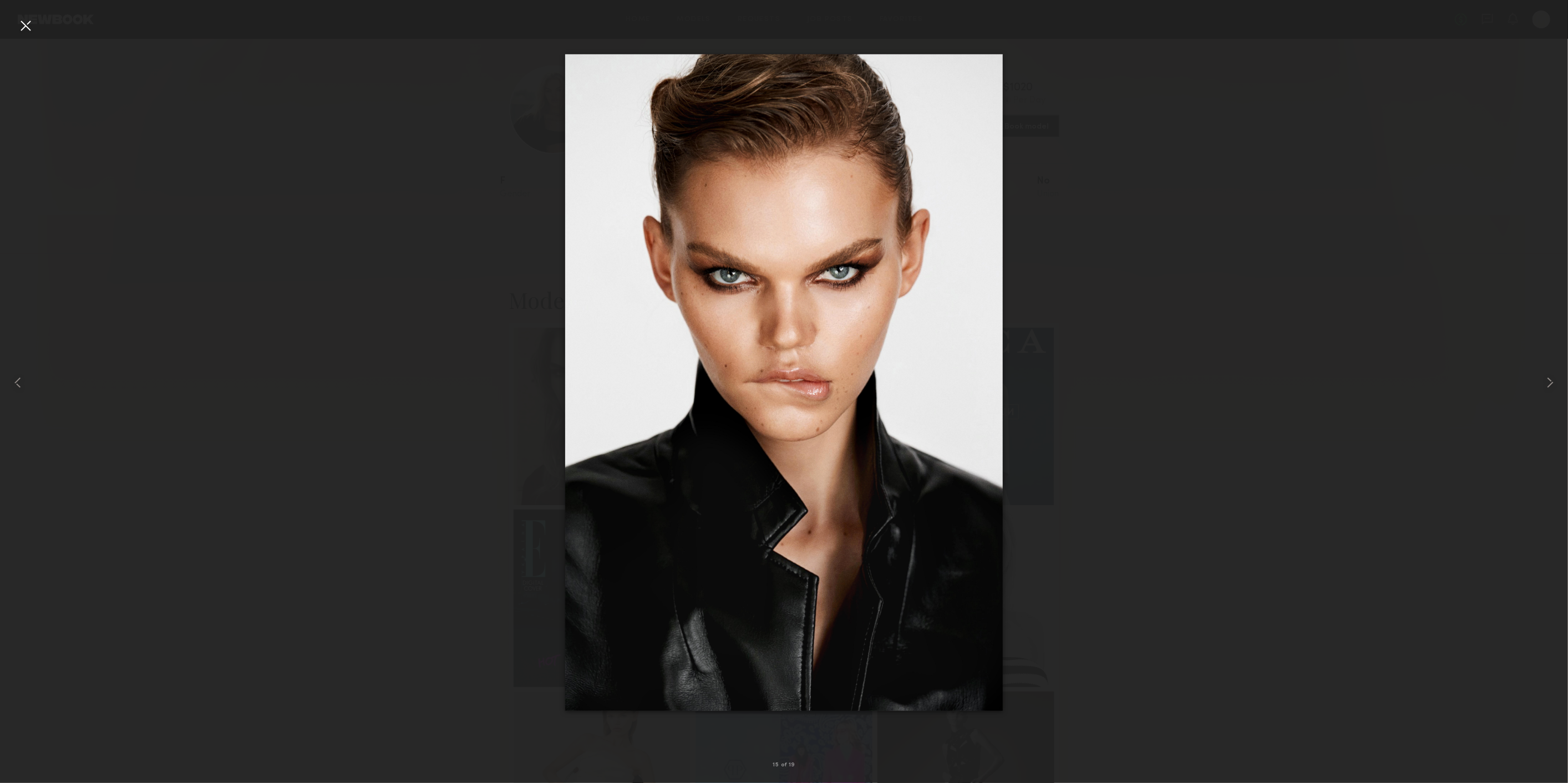
click at [26, 31] on div at bounding box center [25, 25] width 18 height 18
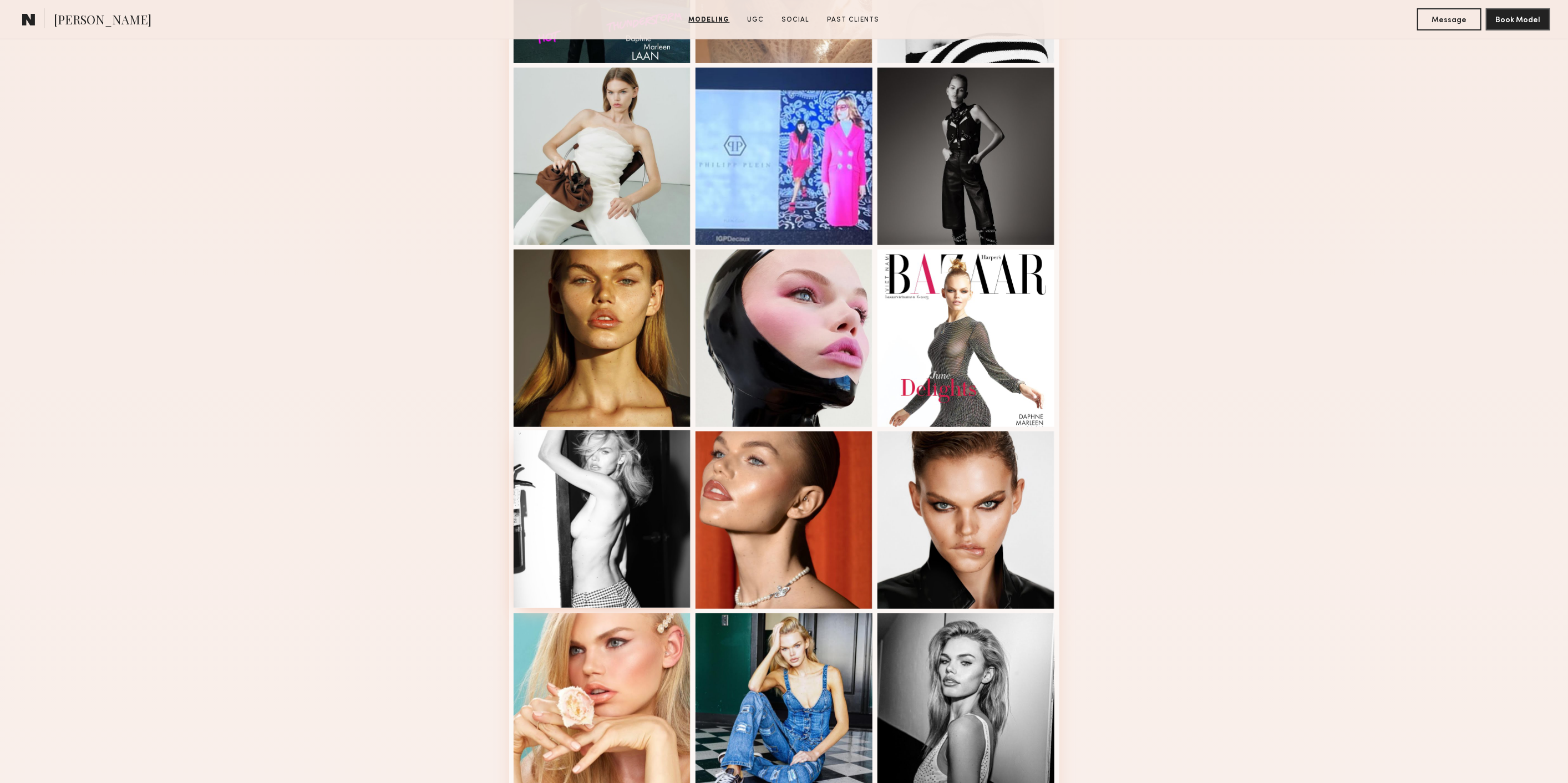
scroll to position [678, 0]
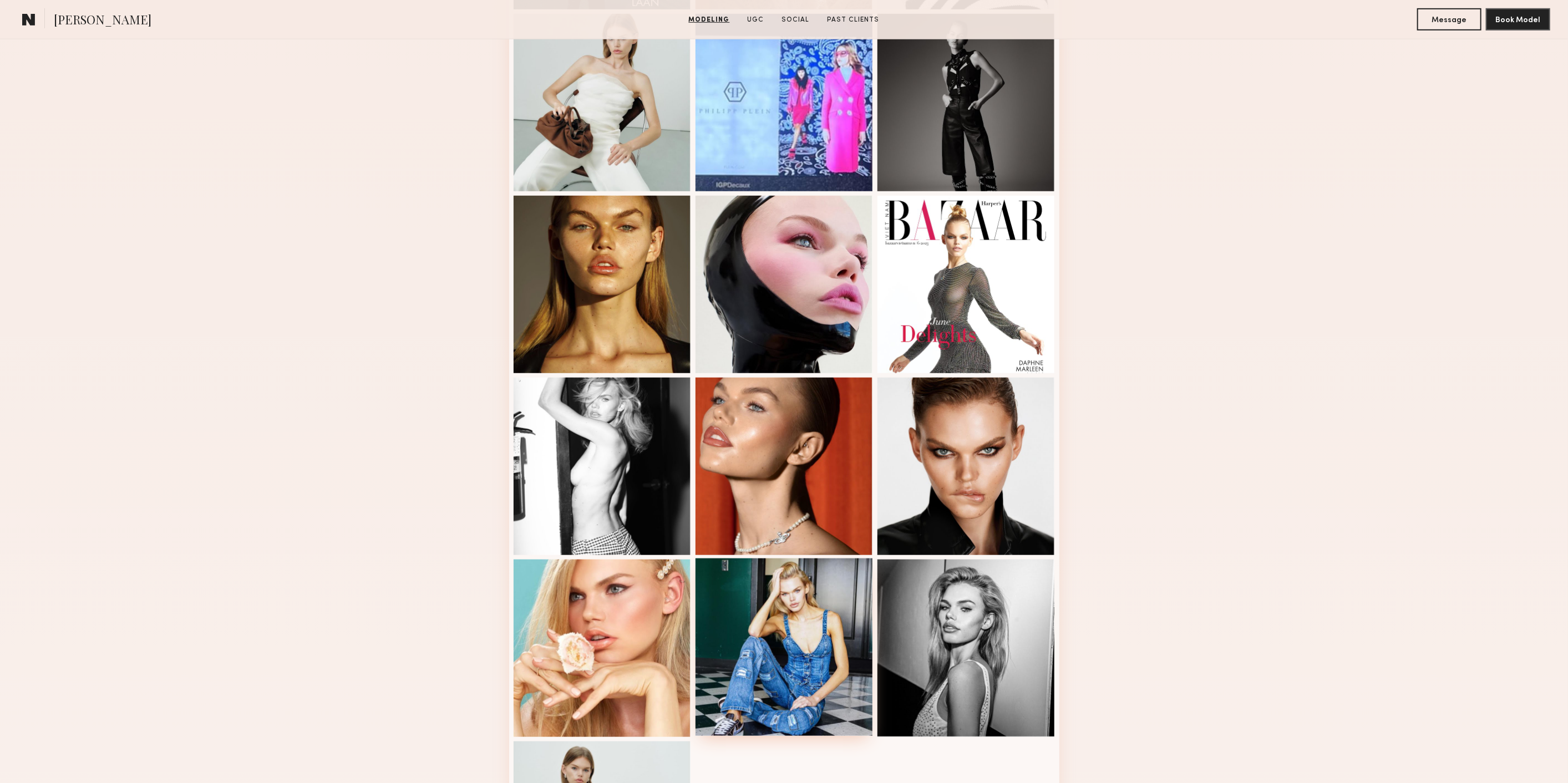
click at [808, 666] on div at bounding box center [784, 647] width 178 height 178
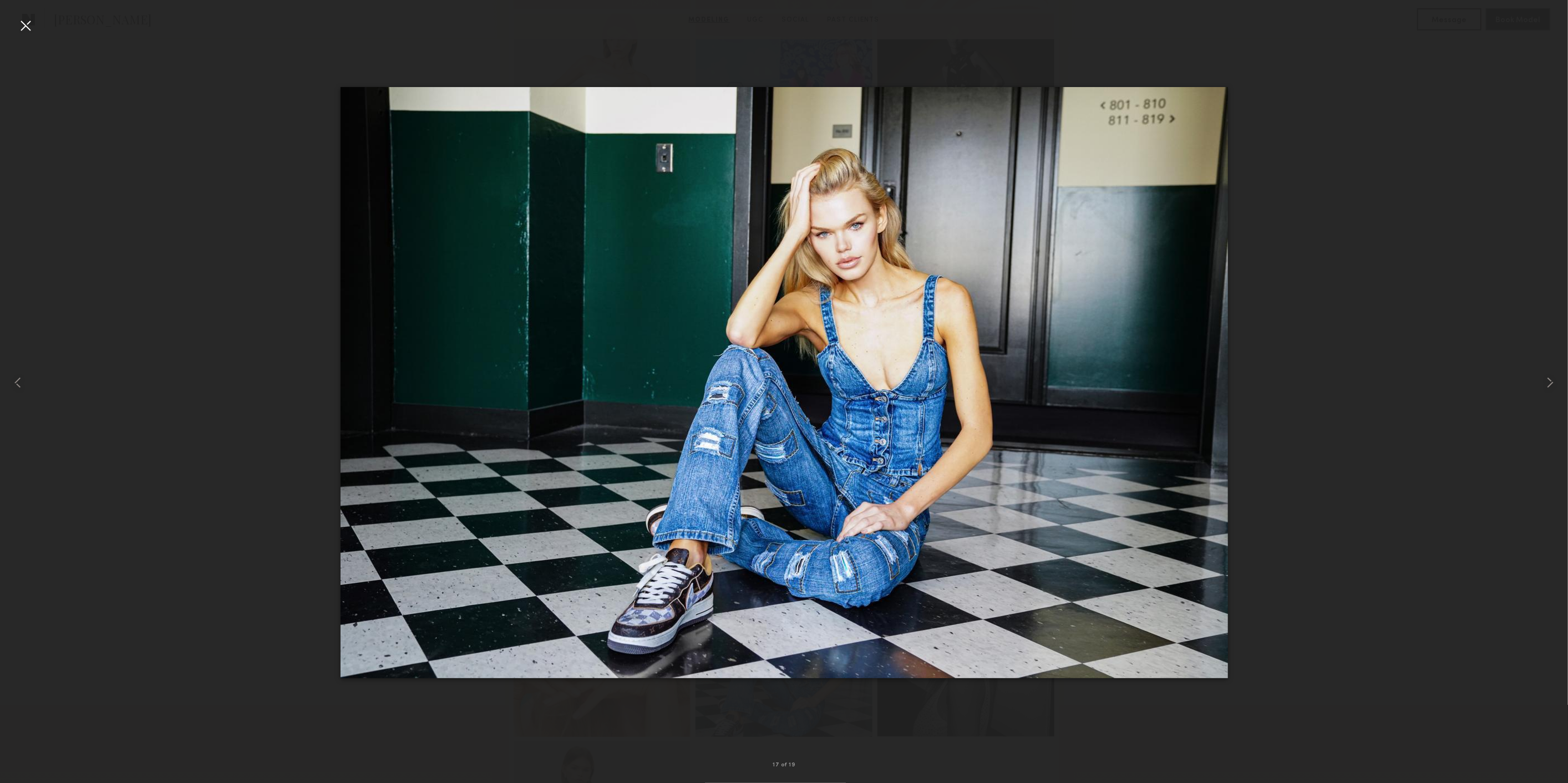
click at [1191, 176] on img at bounding box center [784, 382] width 887 height 591
click at [24, 18] on div at bounding box center [25, 25] width 18 height 18
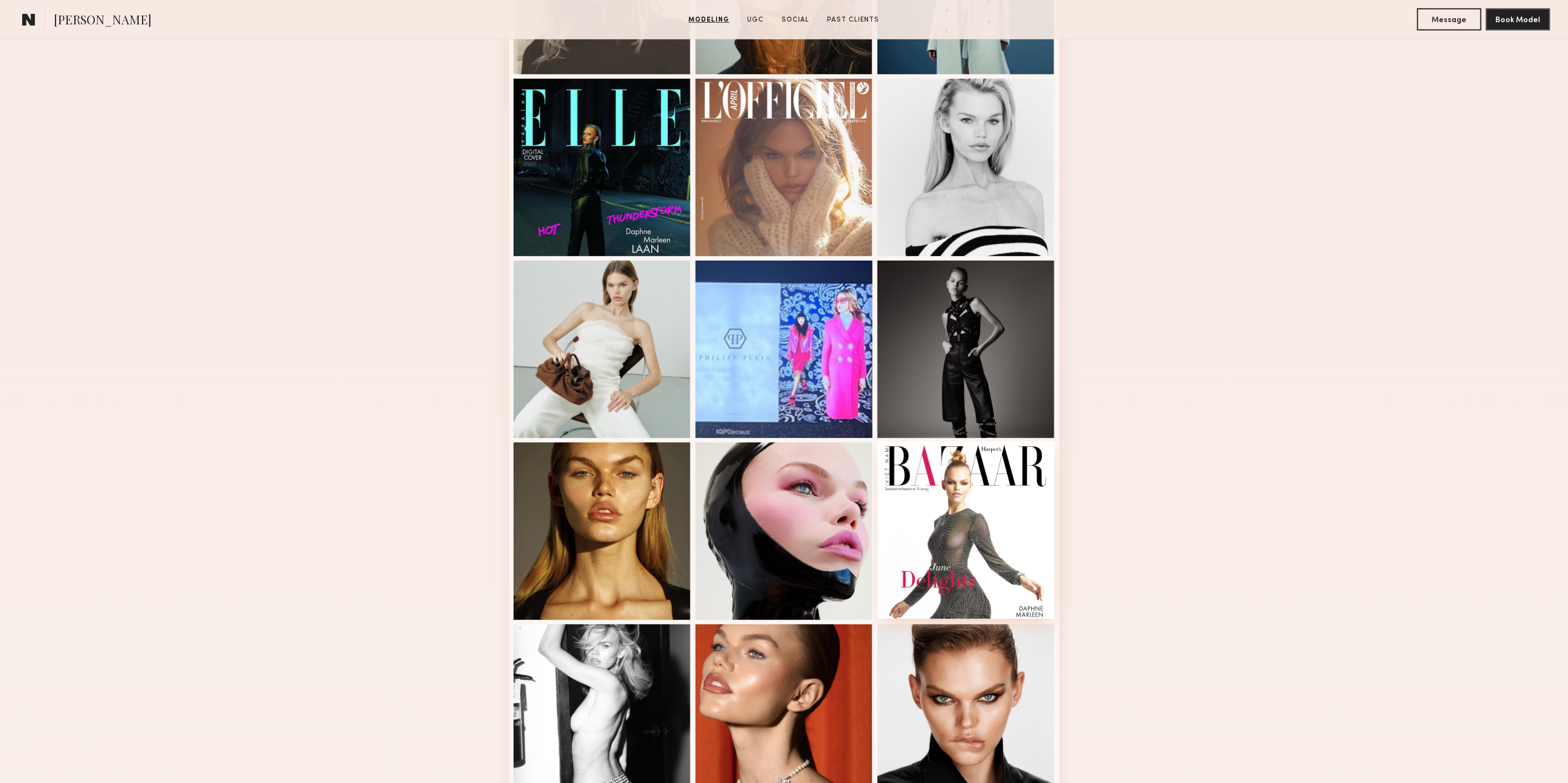
scroll to position [370, 0]
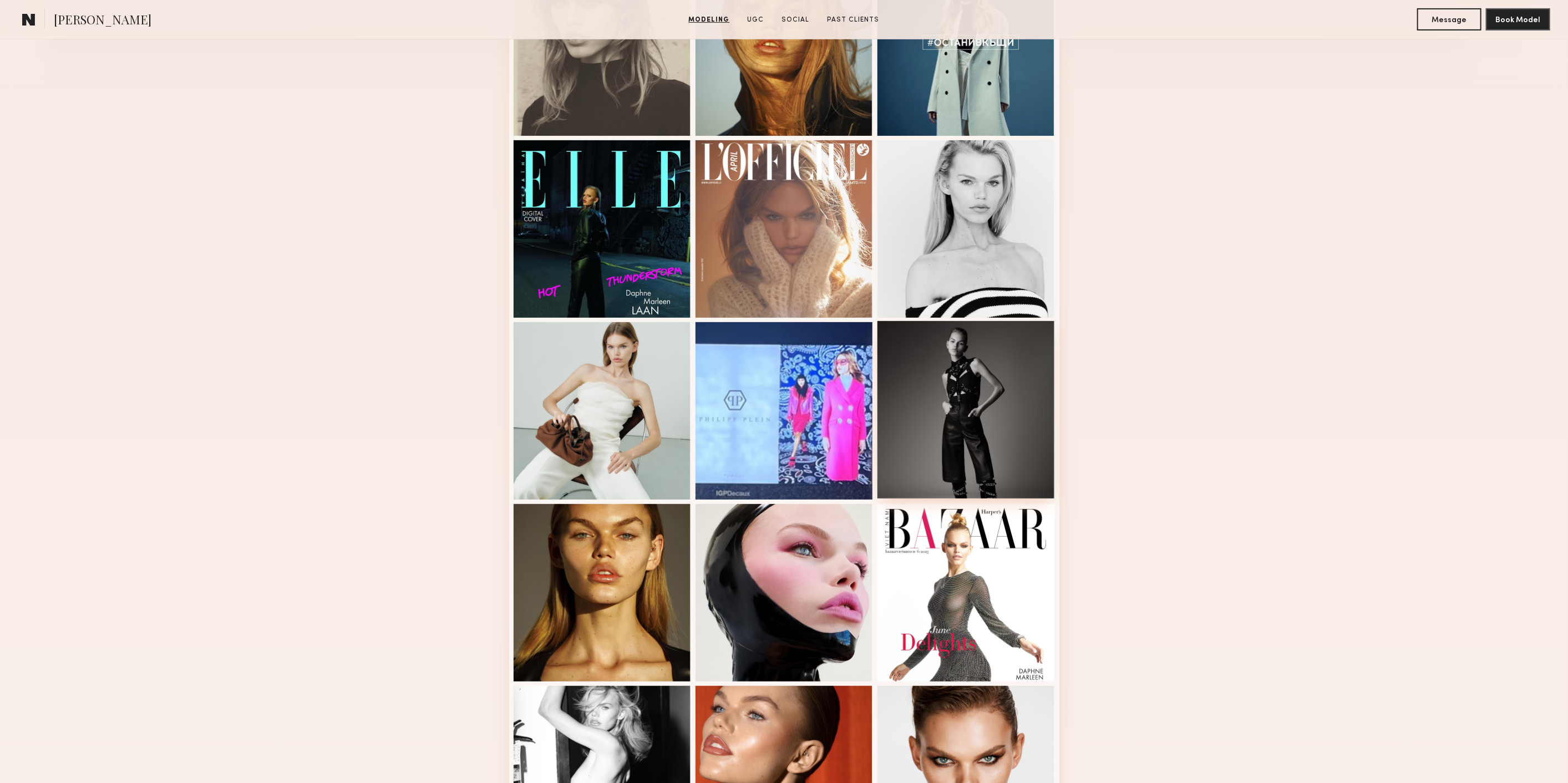
click at [964, 409] on div at bounding box center [966, 410] width 178 height 178
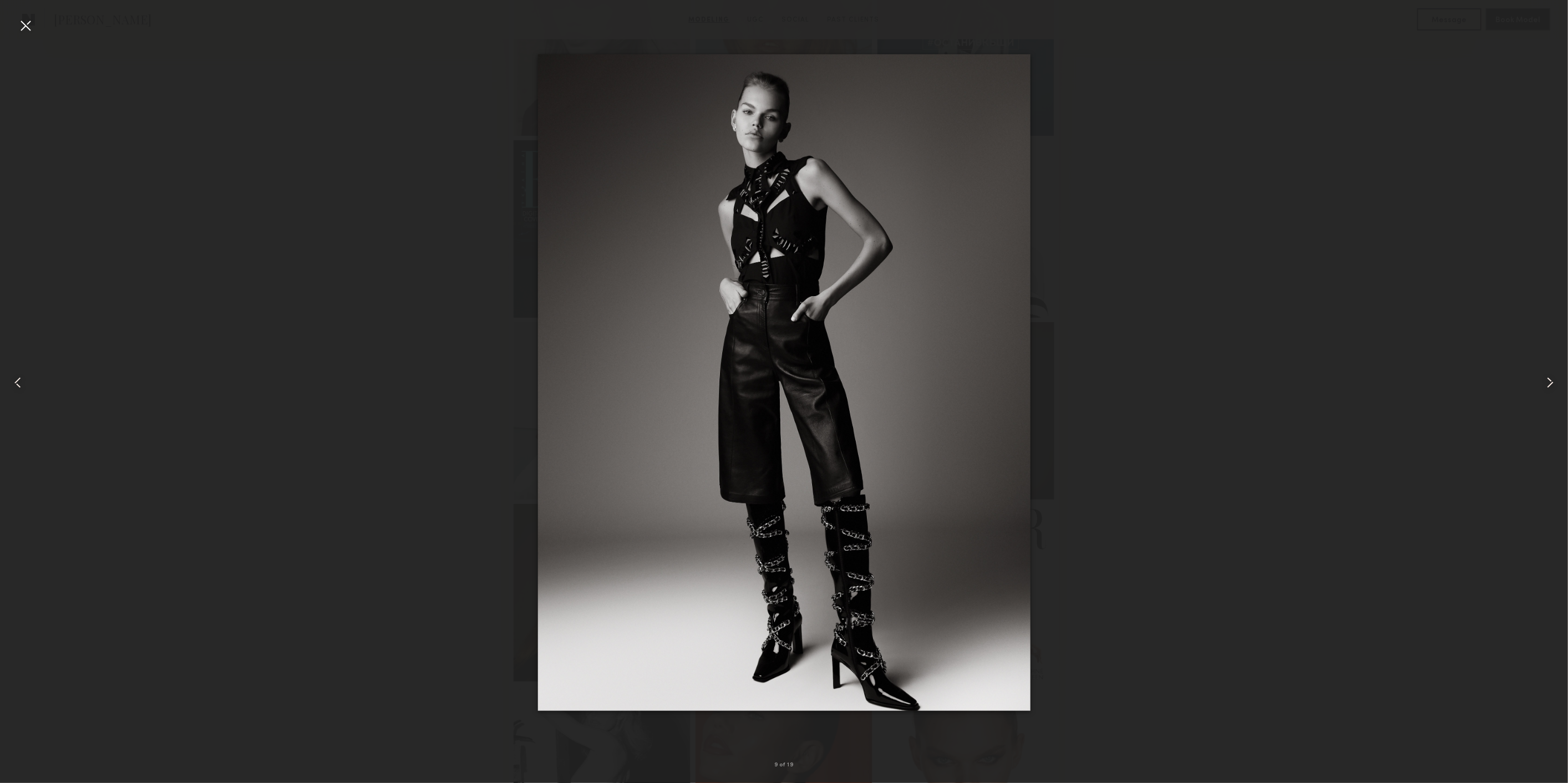
click at [31, 31] on div at bounding box center [25, 25] width 18 height 18
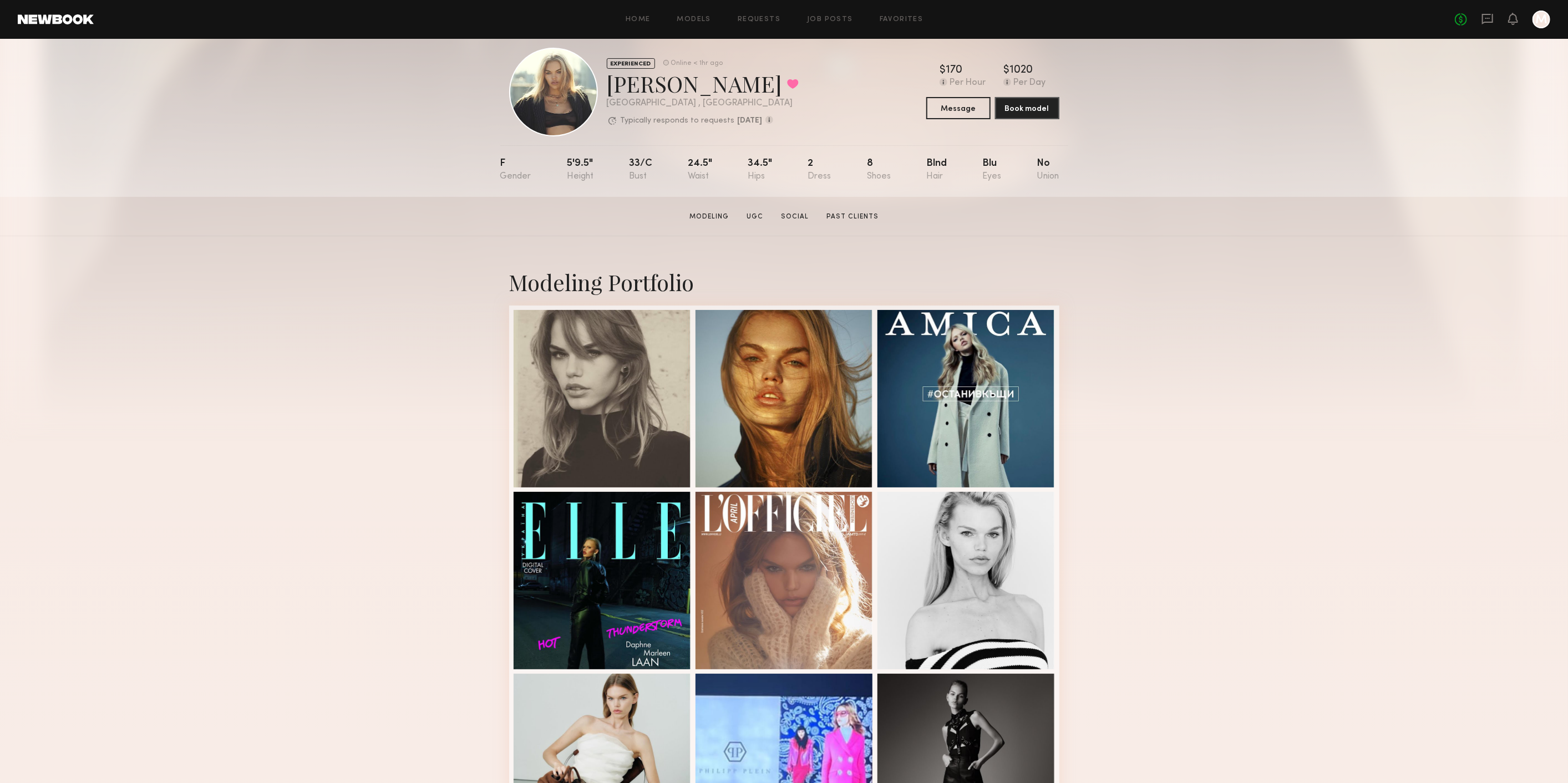
scroll to position [0, 0]
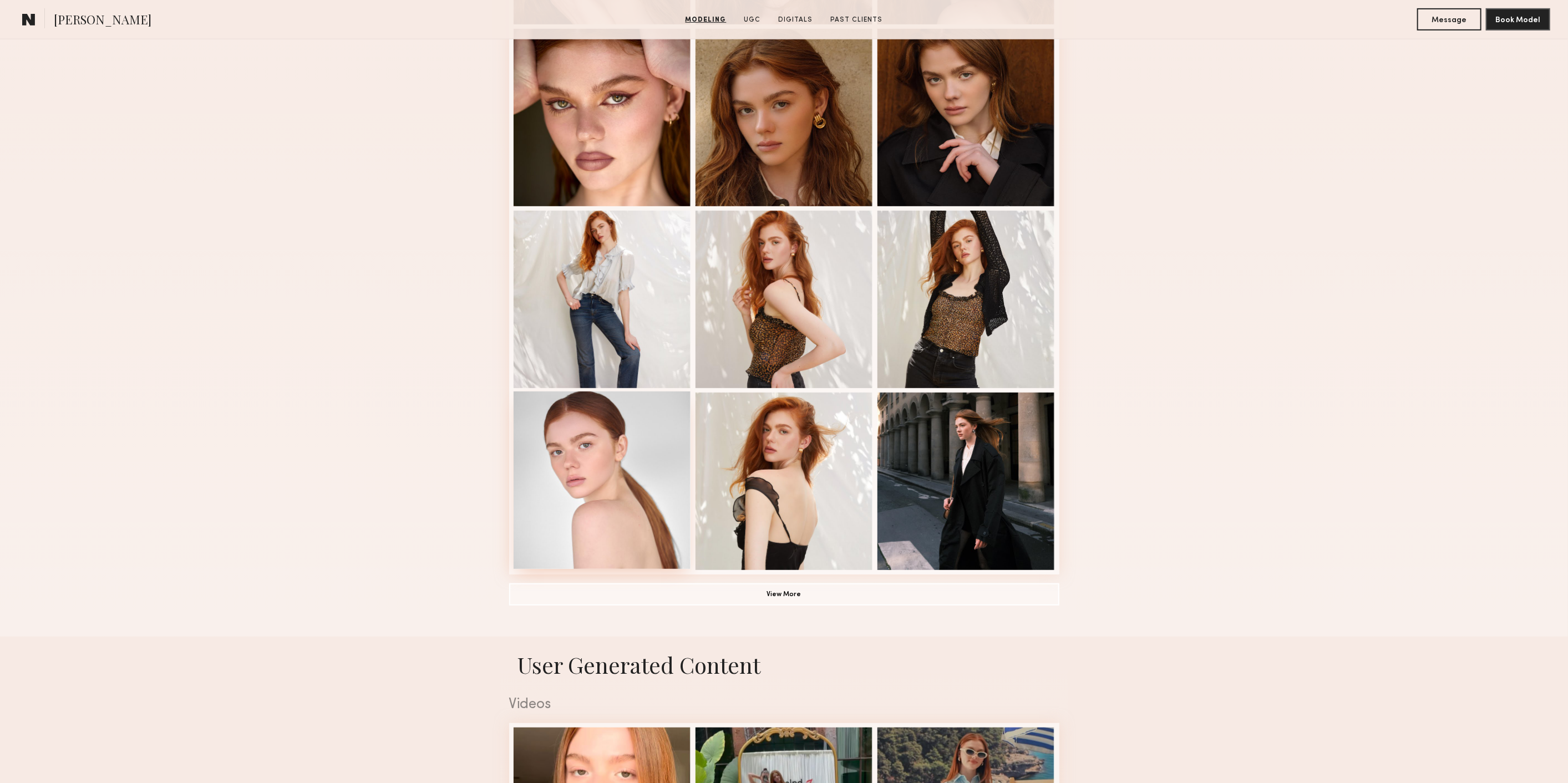
scroll to position [555, 0]
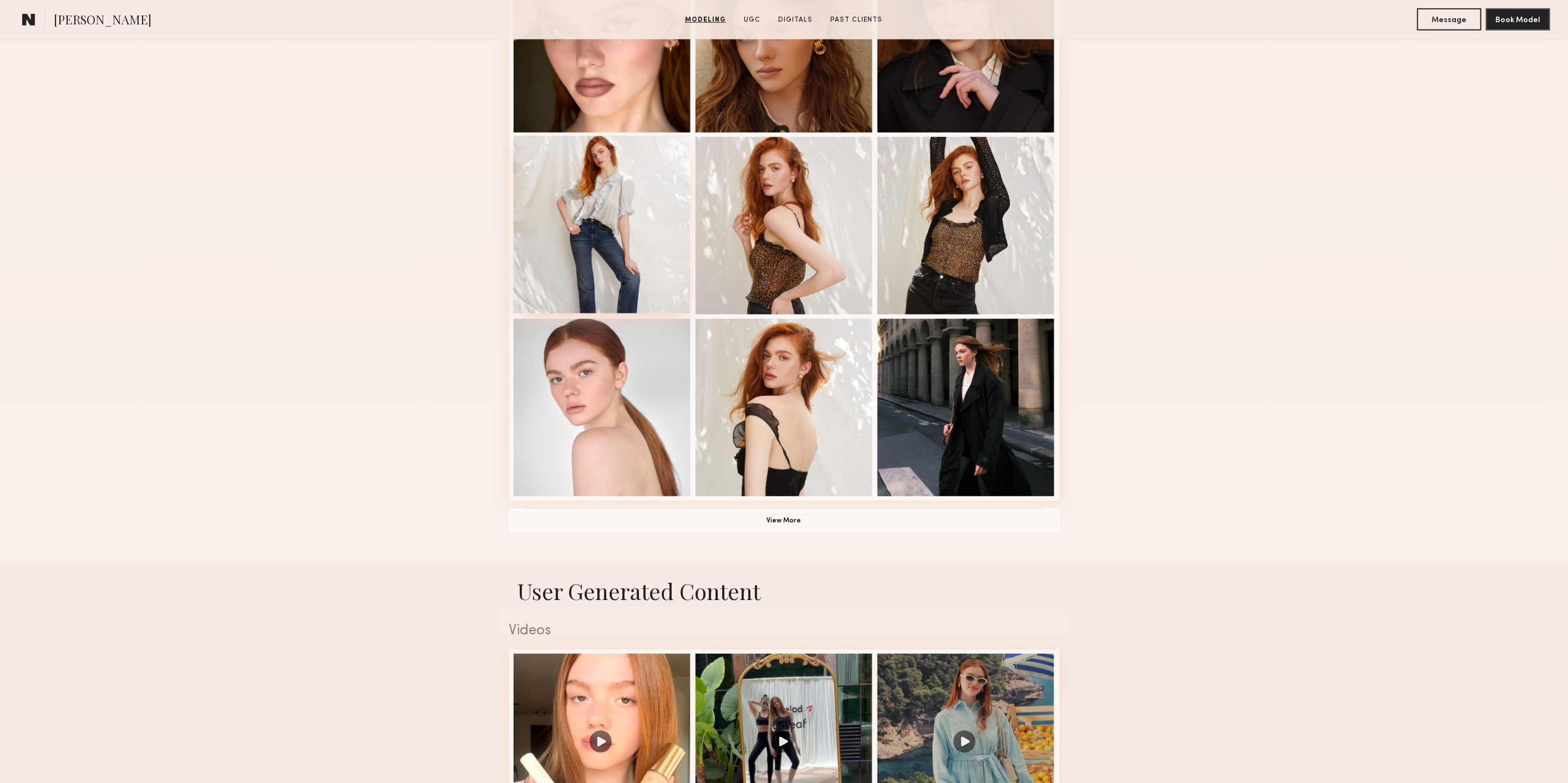
click at [615, 227] on div at bounding box center [603, 225] width 178 height 178
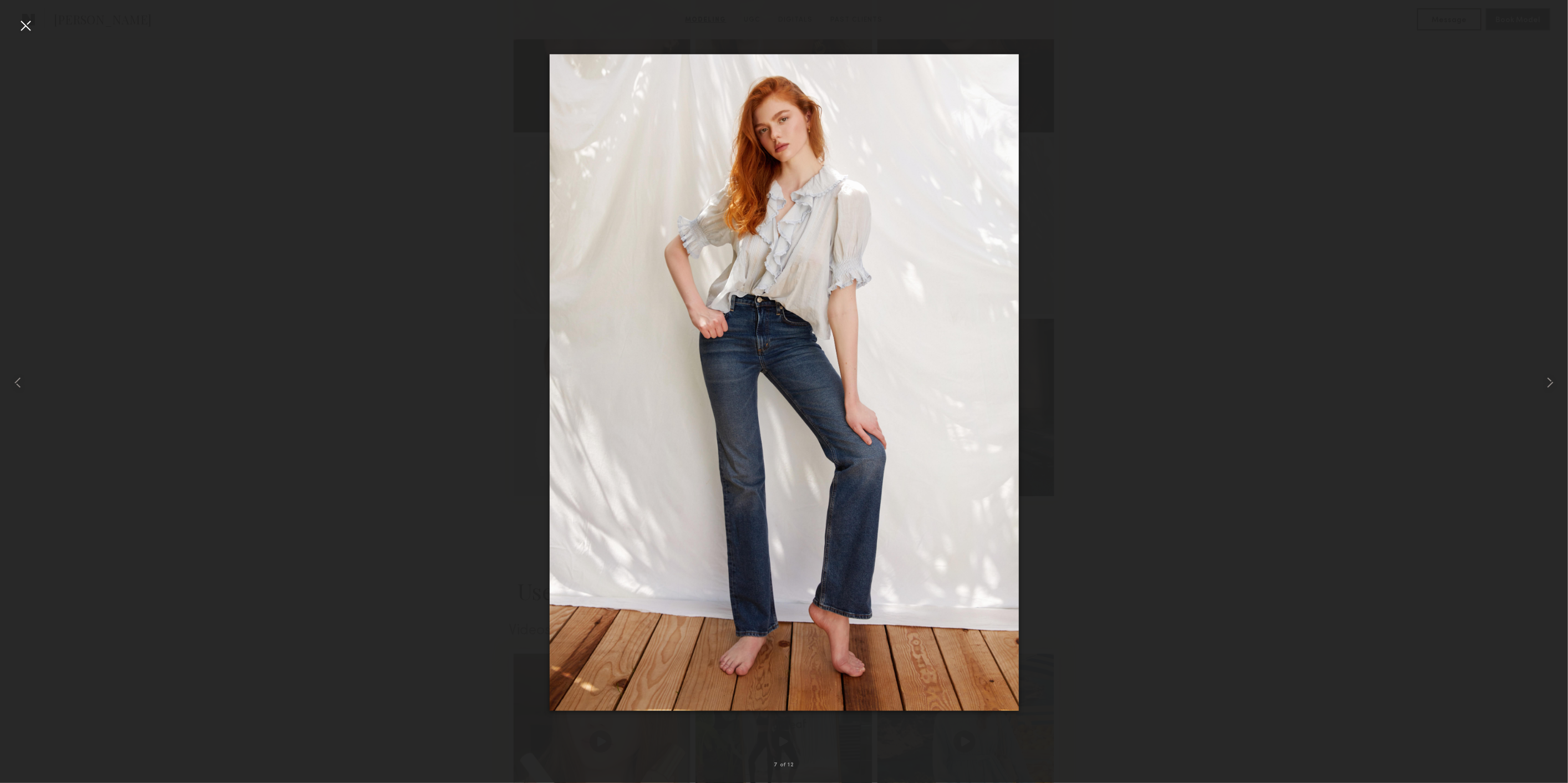
click at [24, 24] on div at bounding box center [25, 25] width 18 height 18
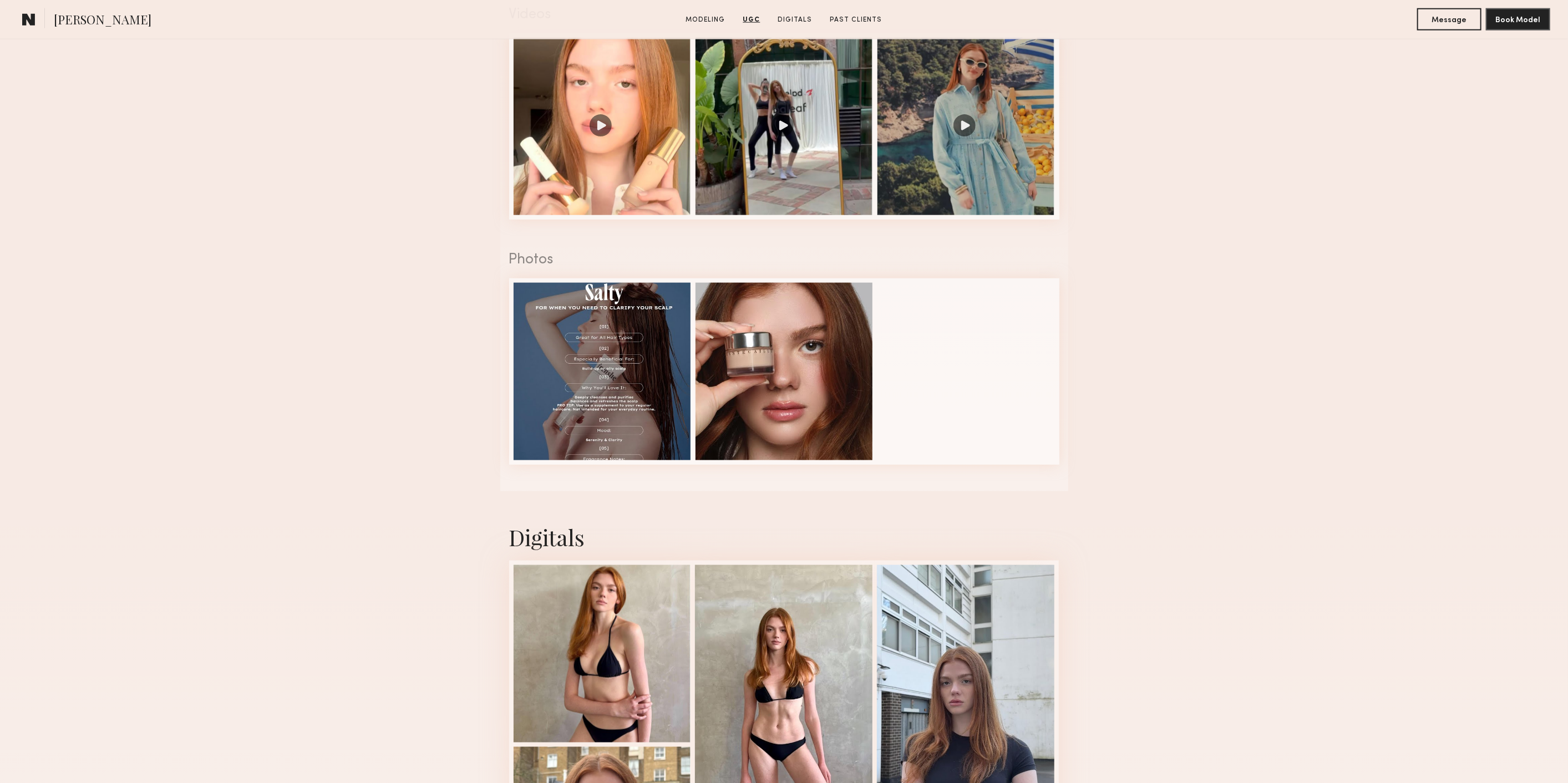
scroll to position [1478, 0]
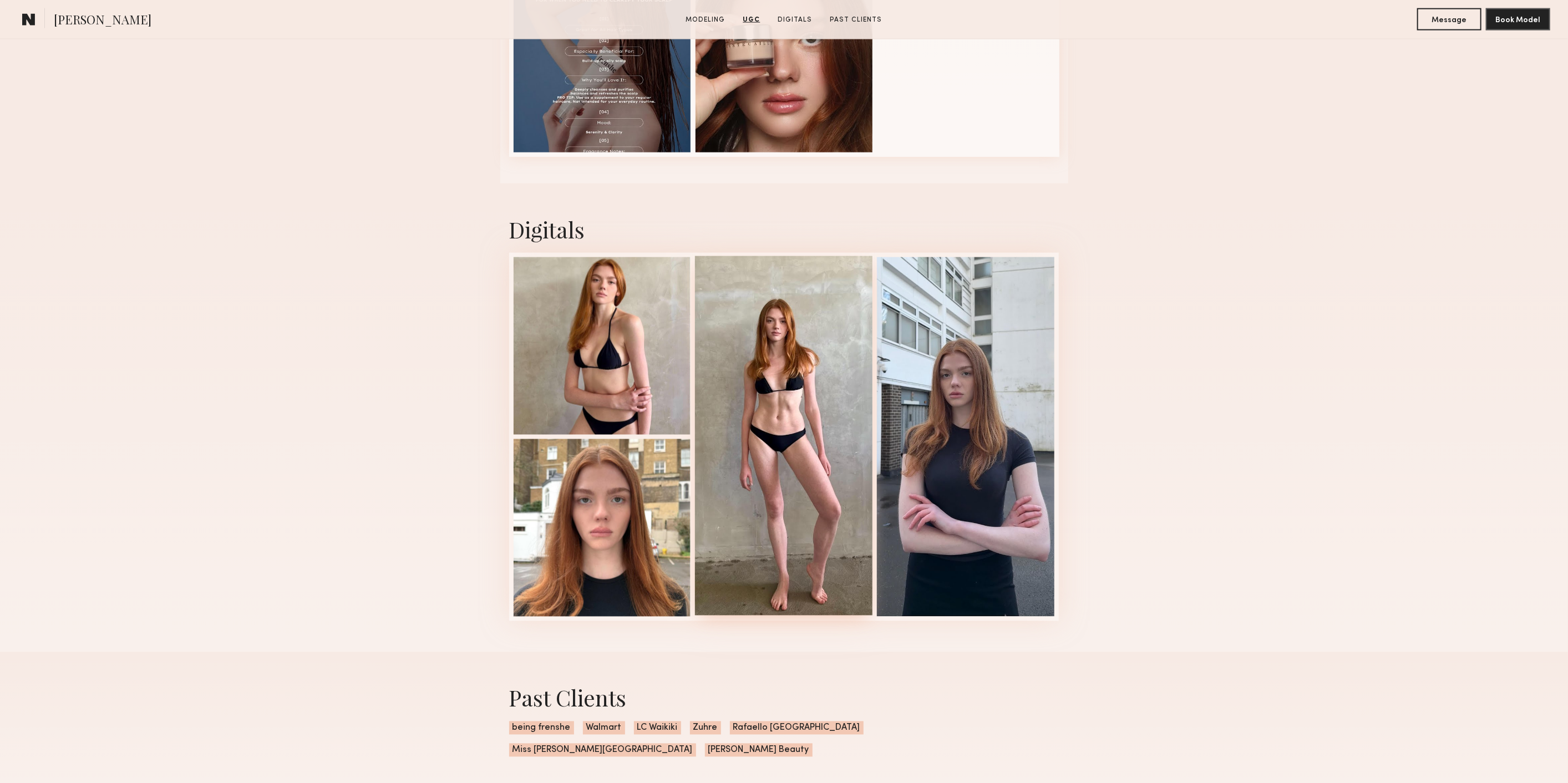
click at [794, 507] on div at bounding box center [784, 436] width 178 height 359
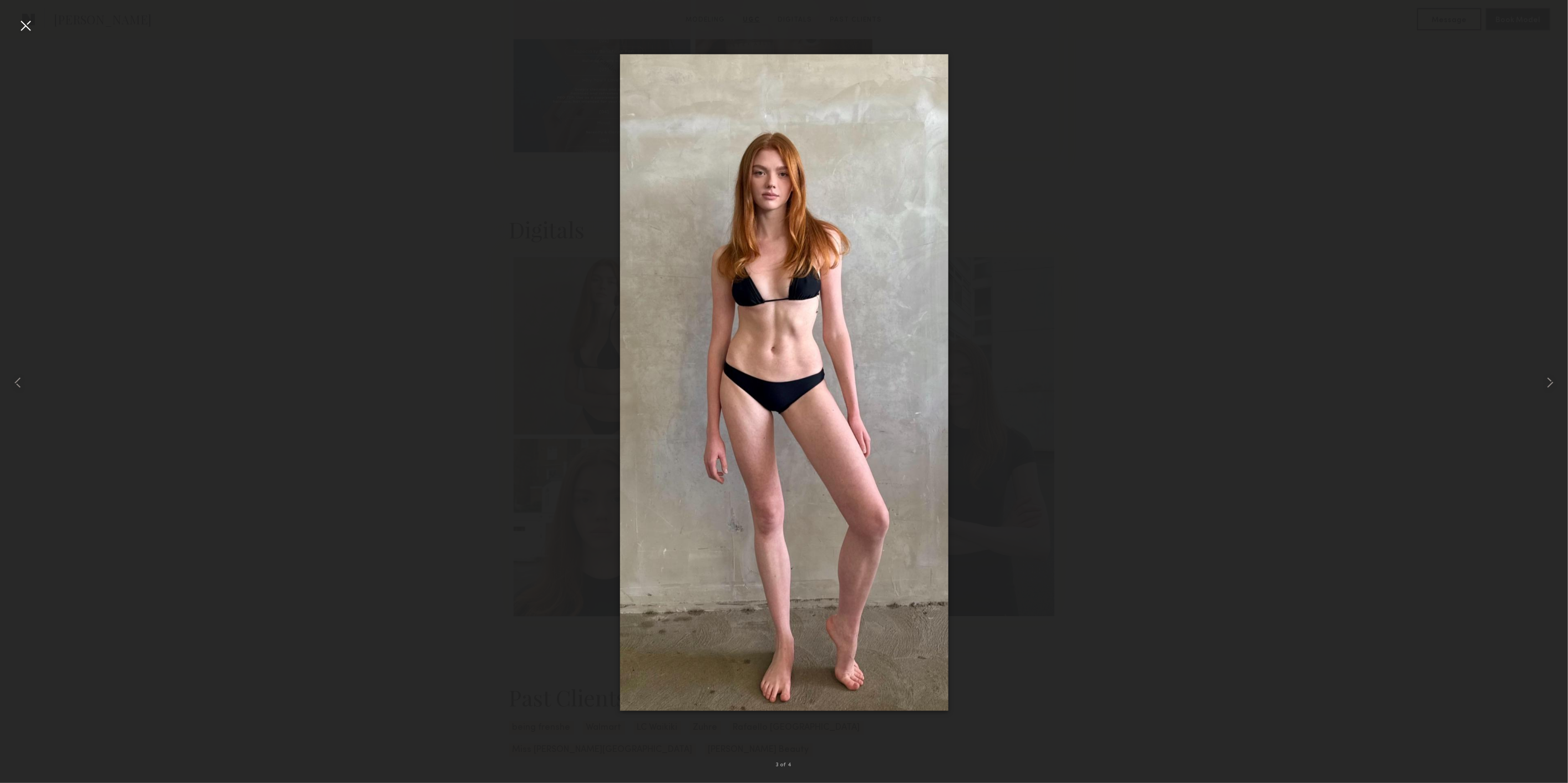
click at [1244, 359] on div at bounding box center [784, 382] width 1568 height 730
click at [16, 22] on div "3 of 4" at bounding box center [784, 392] width 1568 height 783
click at [27, 24] on div at bounding box center [25, 25] width 18 height 18
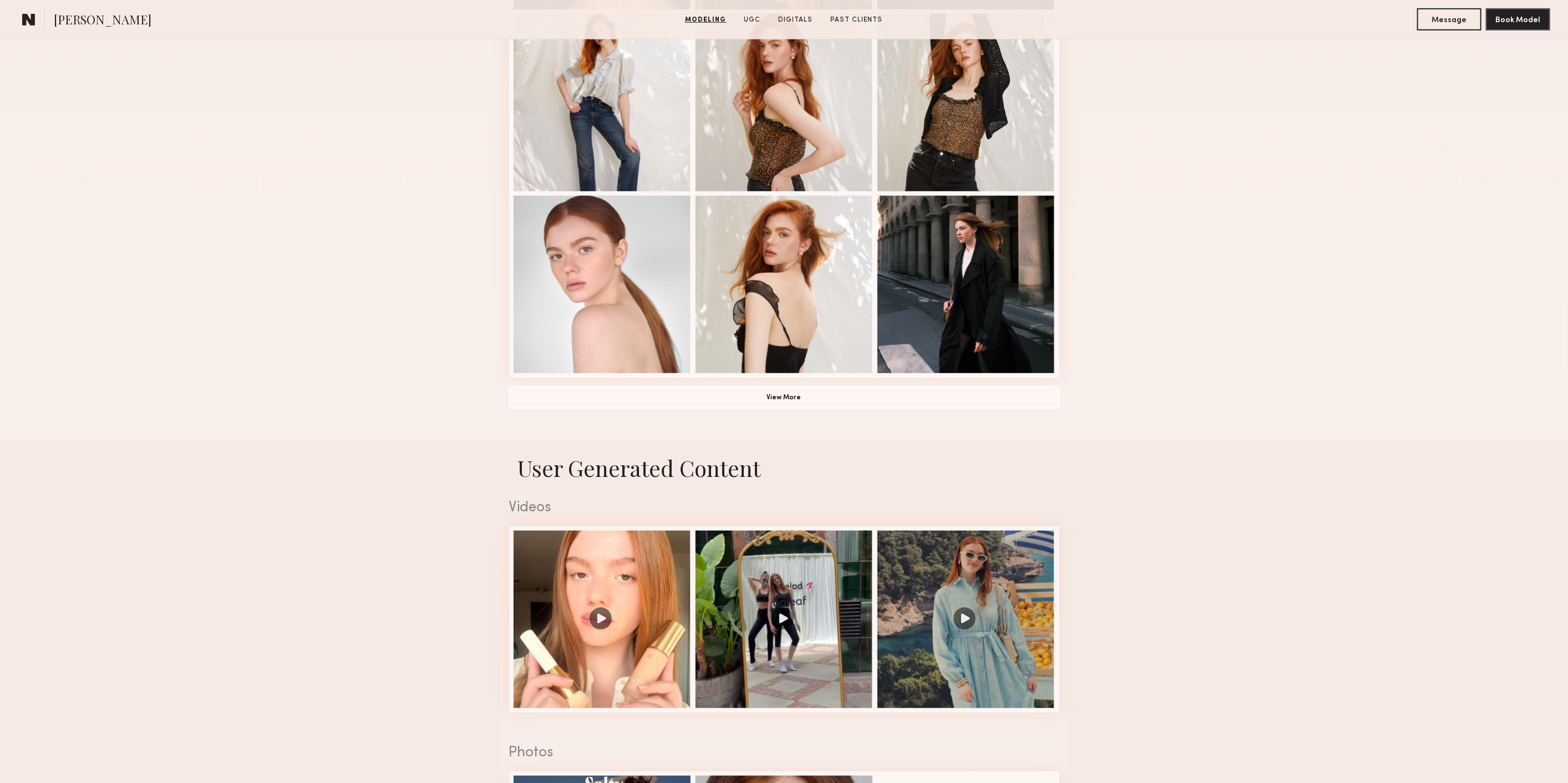
scroll to position [678, 0]
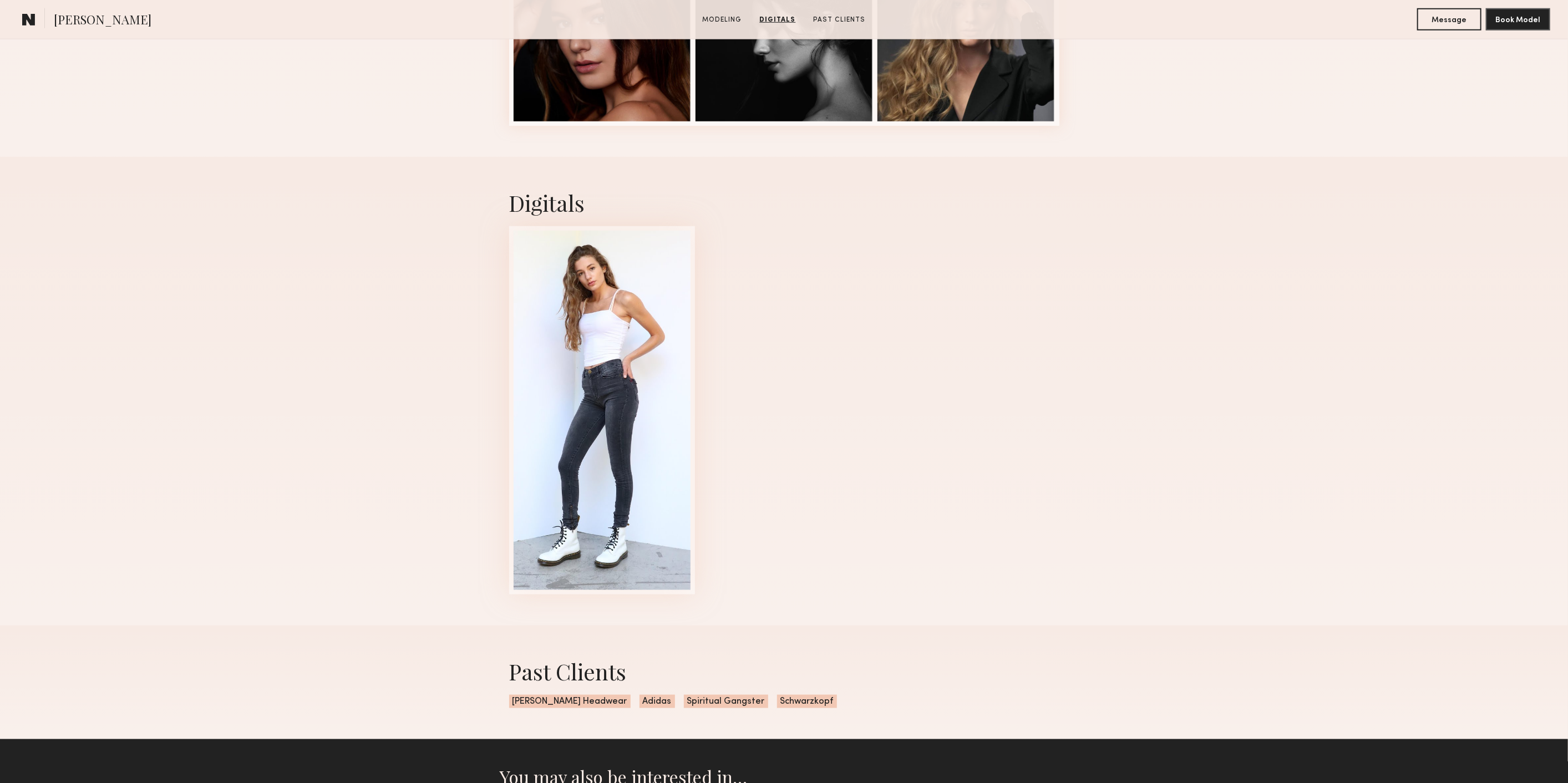
scroll to position [923, 0]
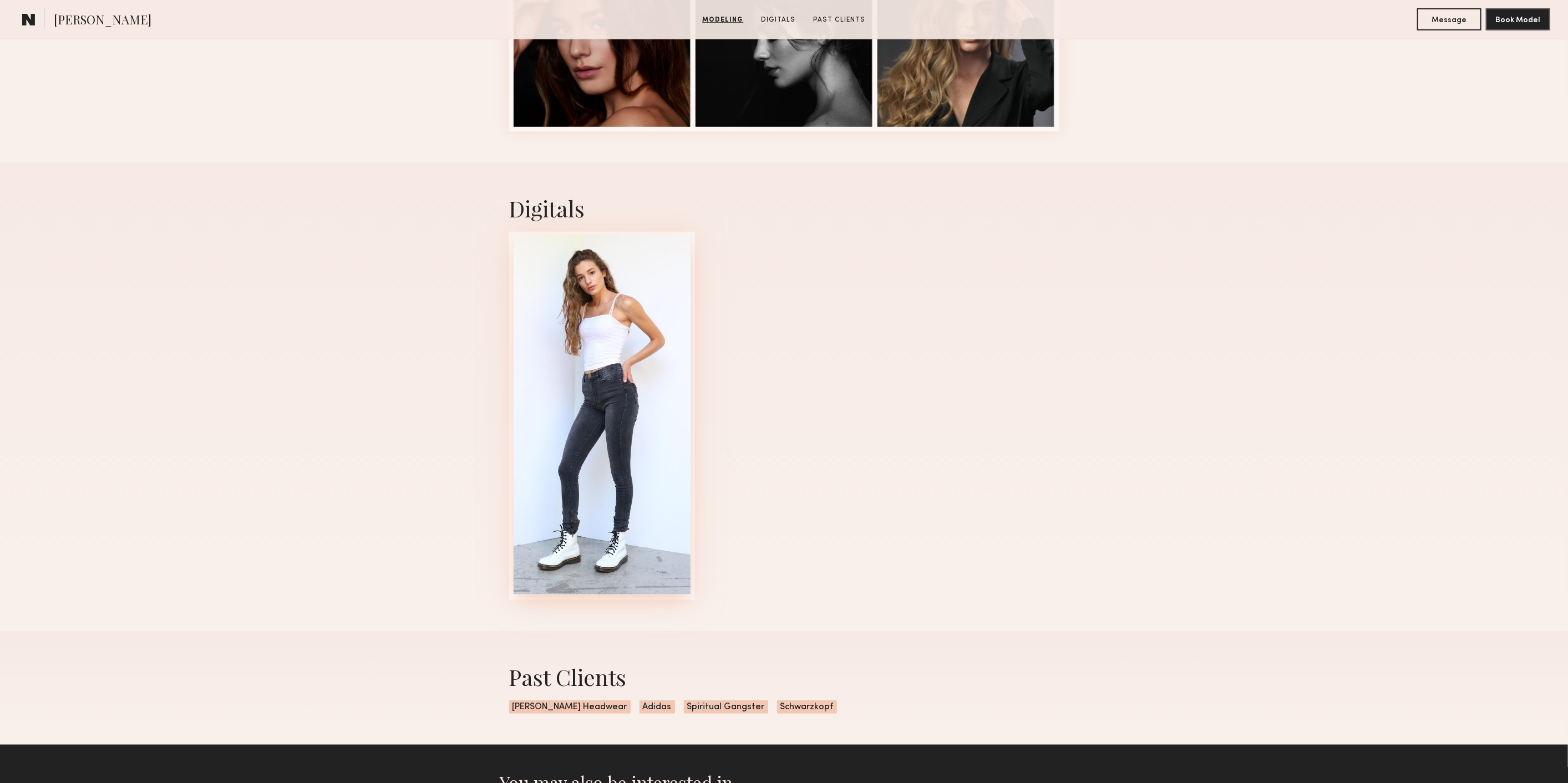
click at [622, 450] on div at bounding box center [603, 414] width 178 height 359
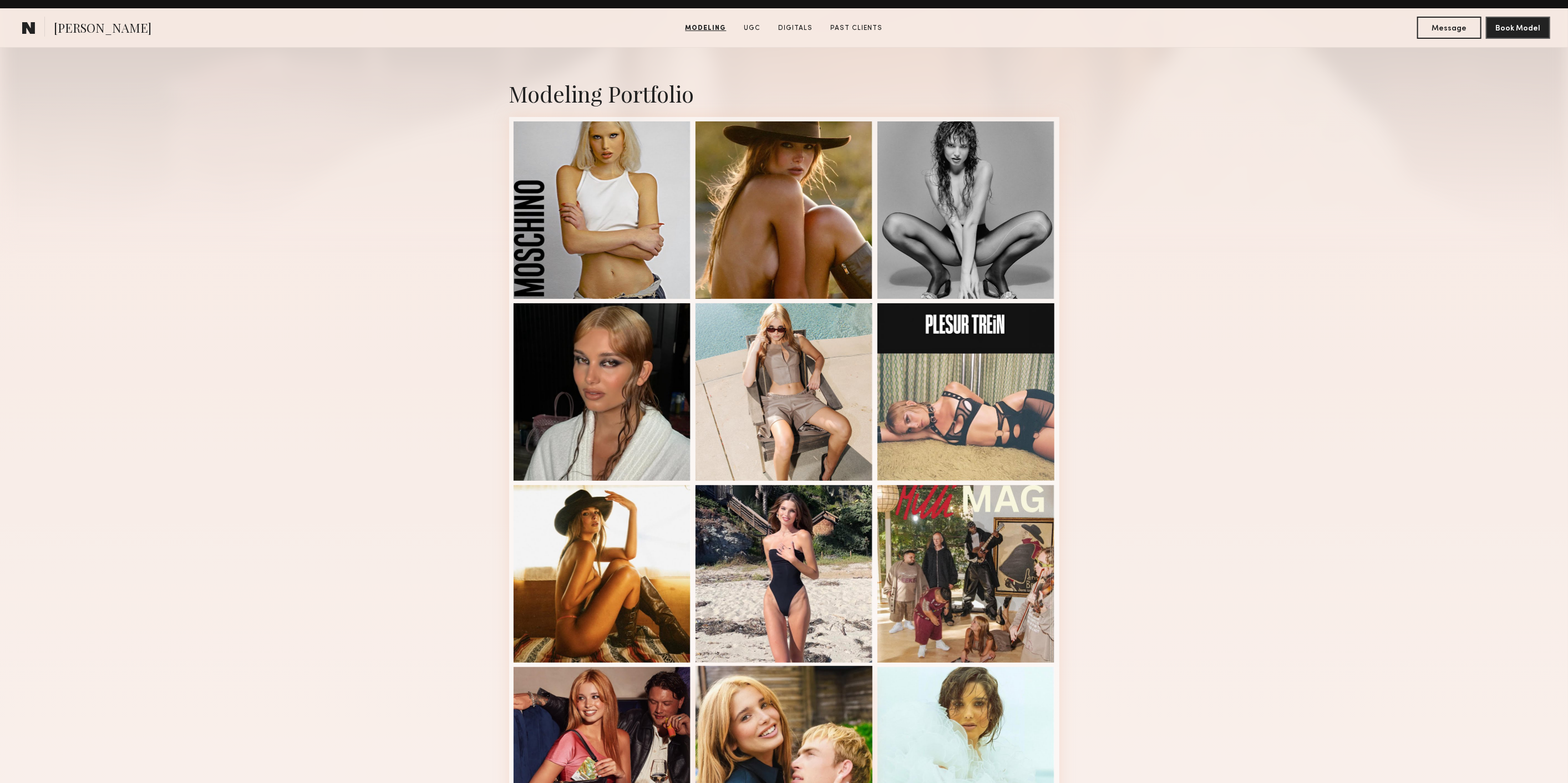
scroll to position [185, 0]
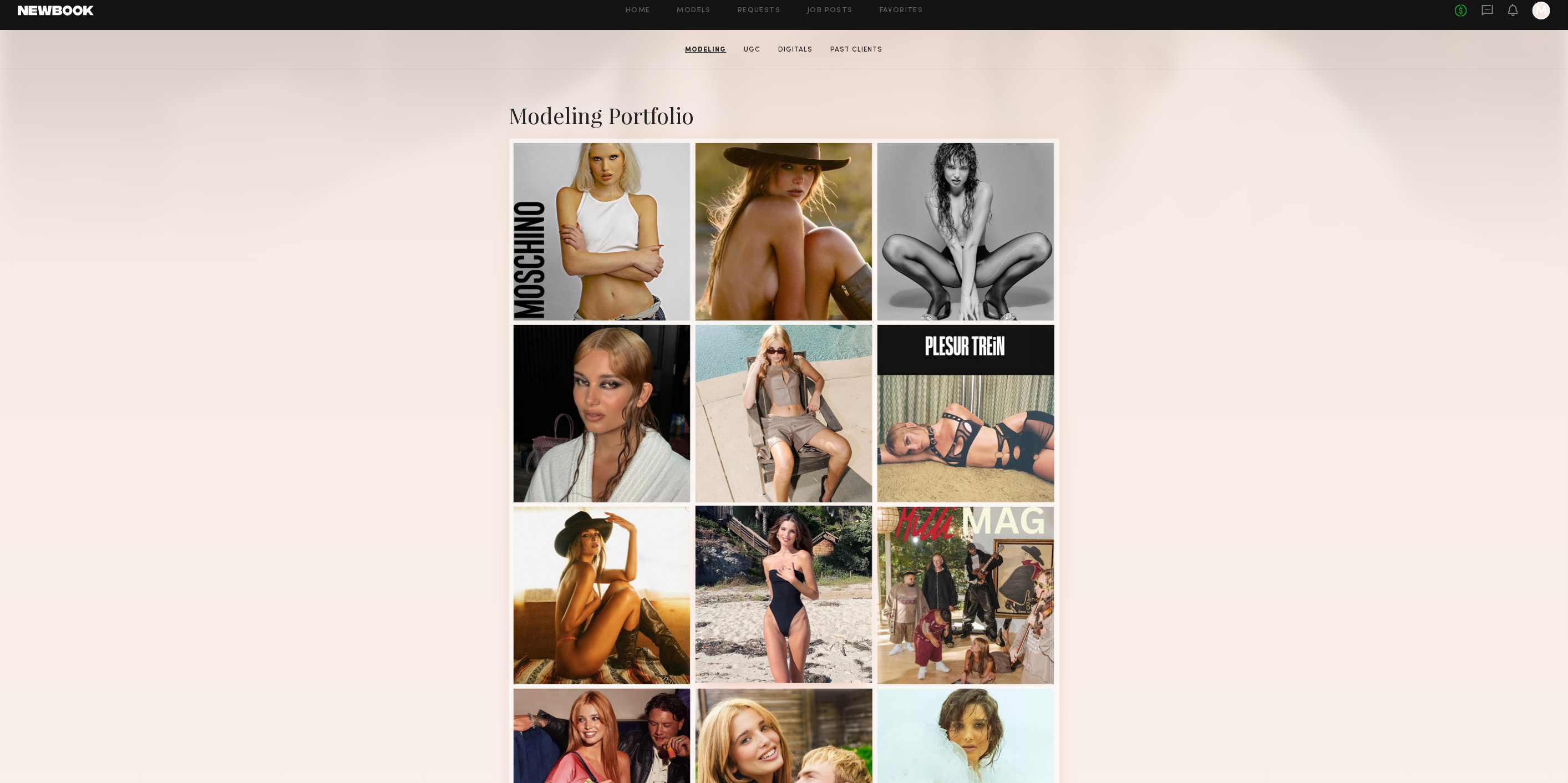
click at [742, 599] on div at bounding box center [784, 594] width 178 height 178
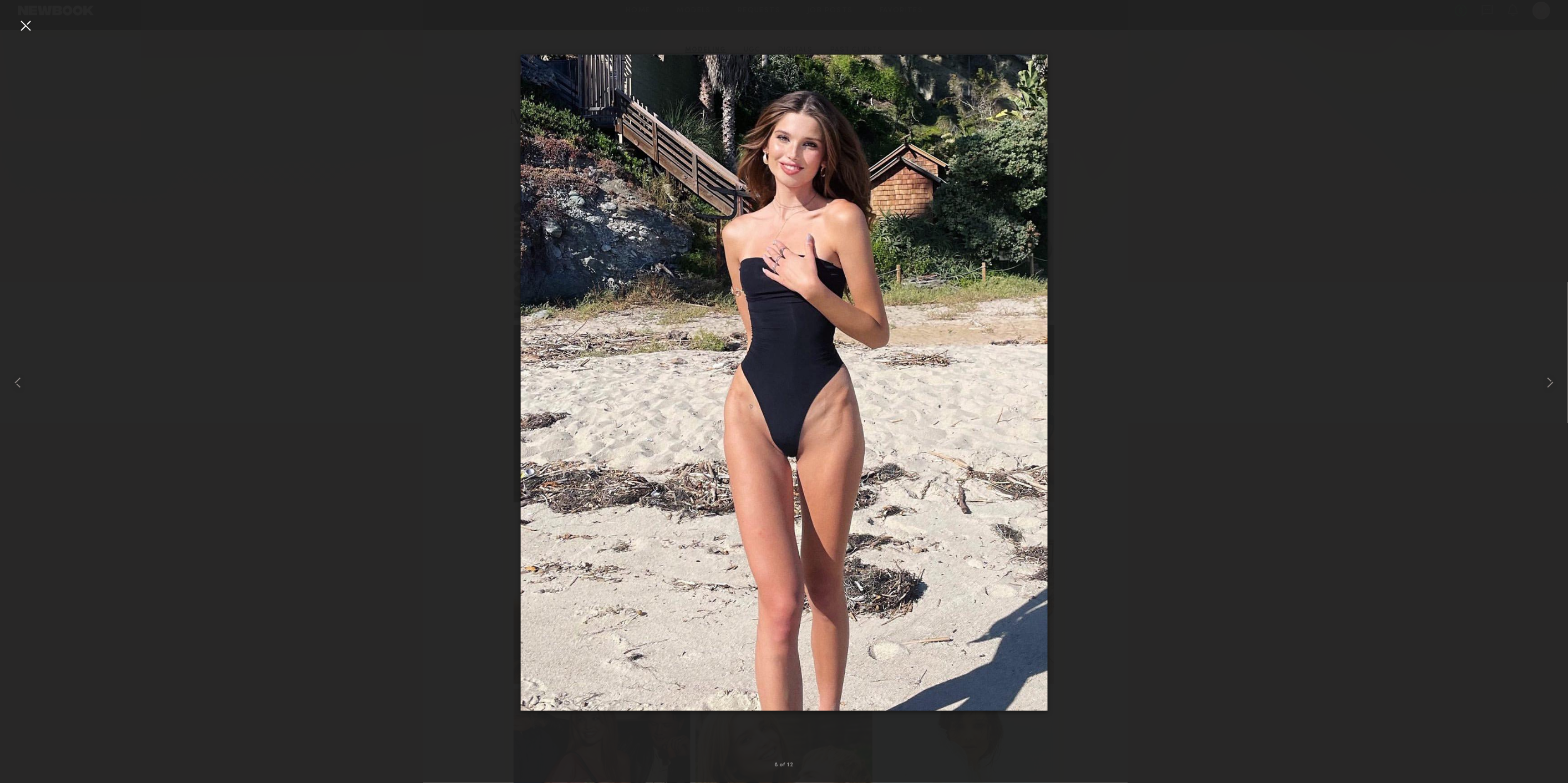
click at [19, 23] on div at bounding box center [25, 25] width 18 height 18
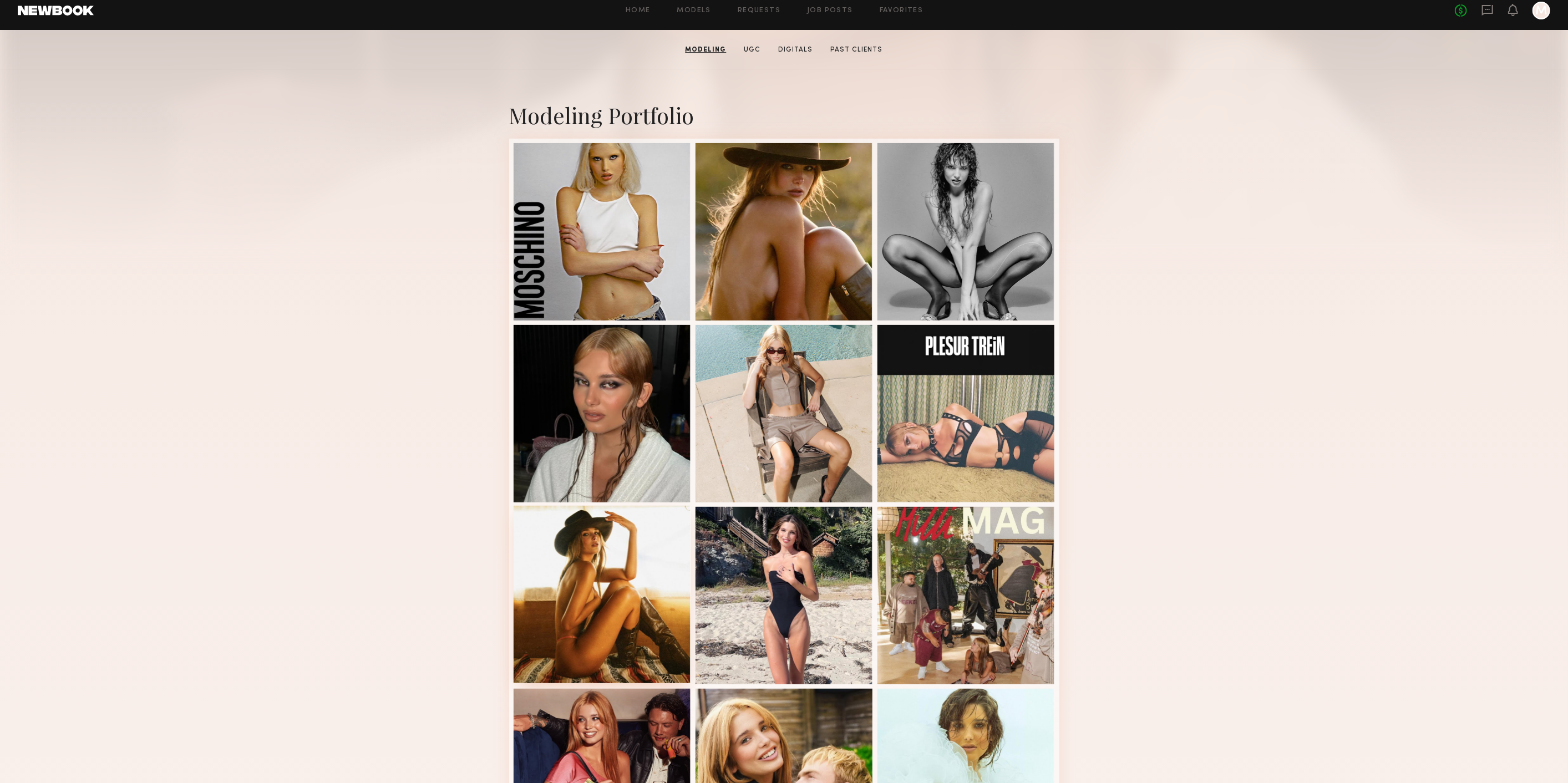
click at [579, 572] on div at bounding box center [603, 594] width 178 height 178
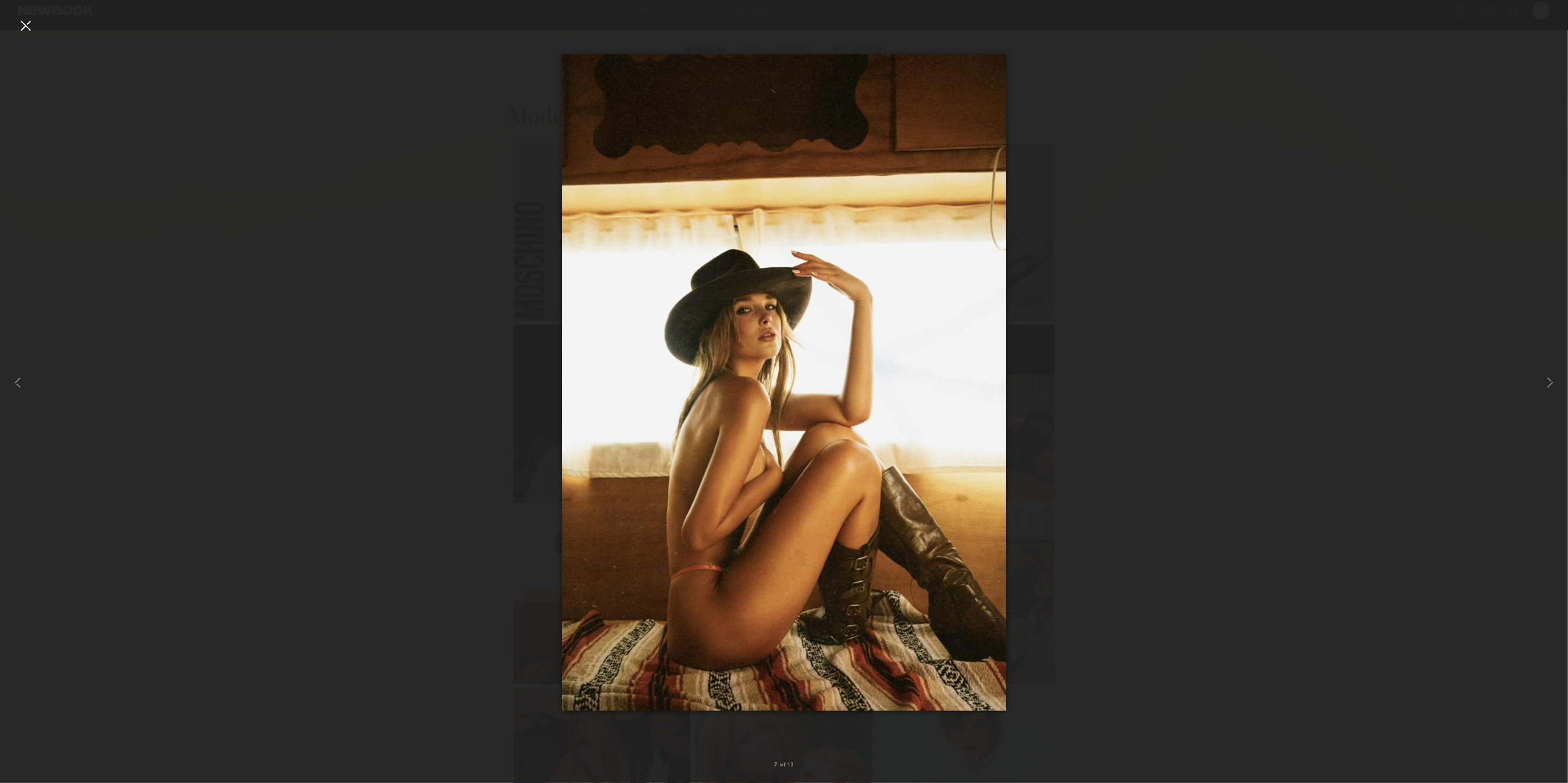
click at [32, 30] on div at bounding box center [25, 25] width 18 height 18
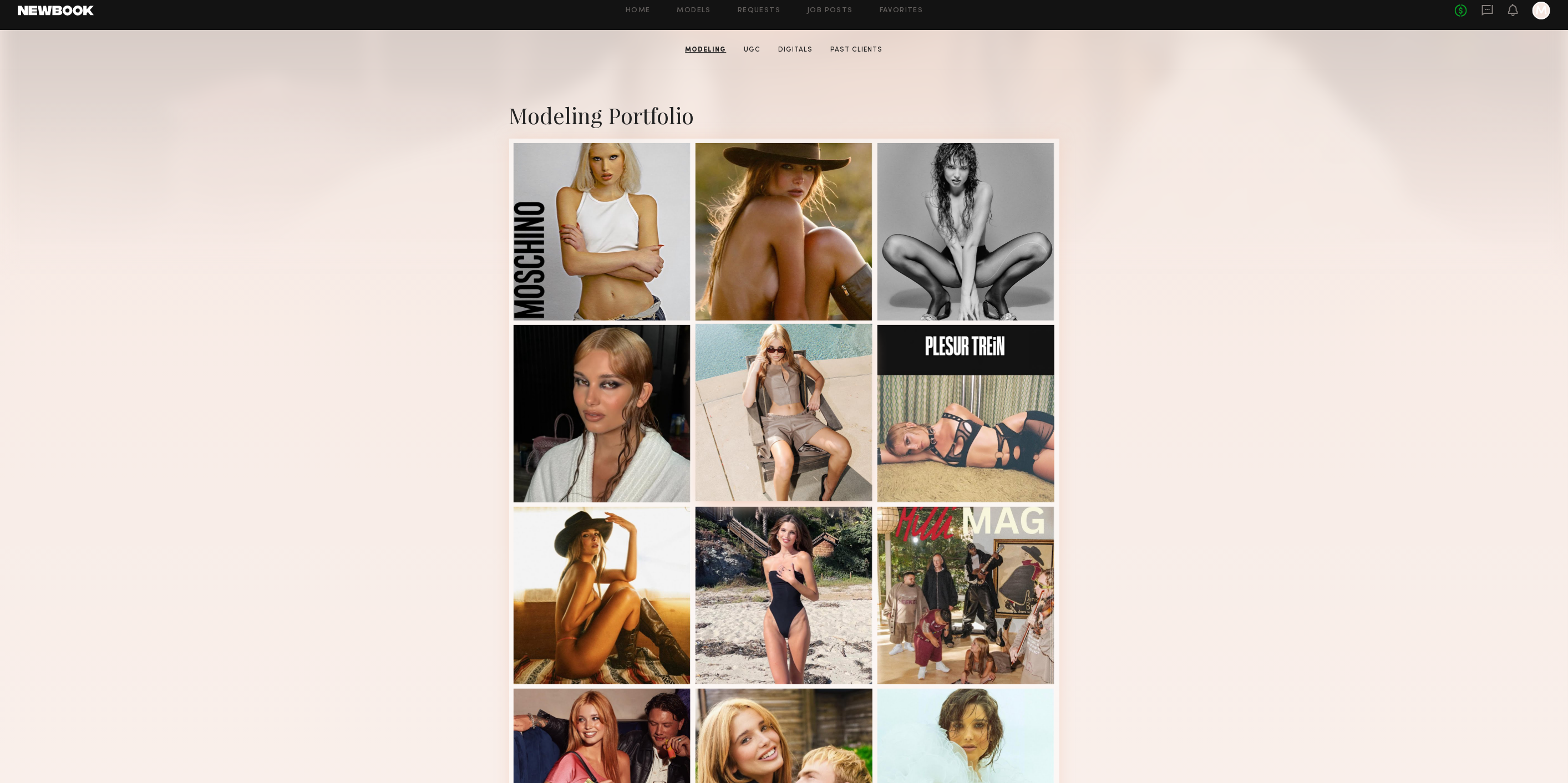
click at [795, 428] on div at bounding box center [784, 412] width 178 height 178
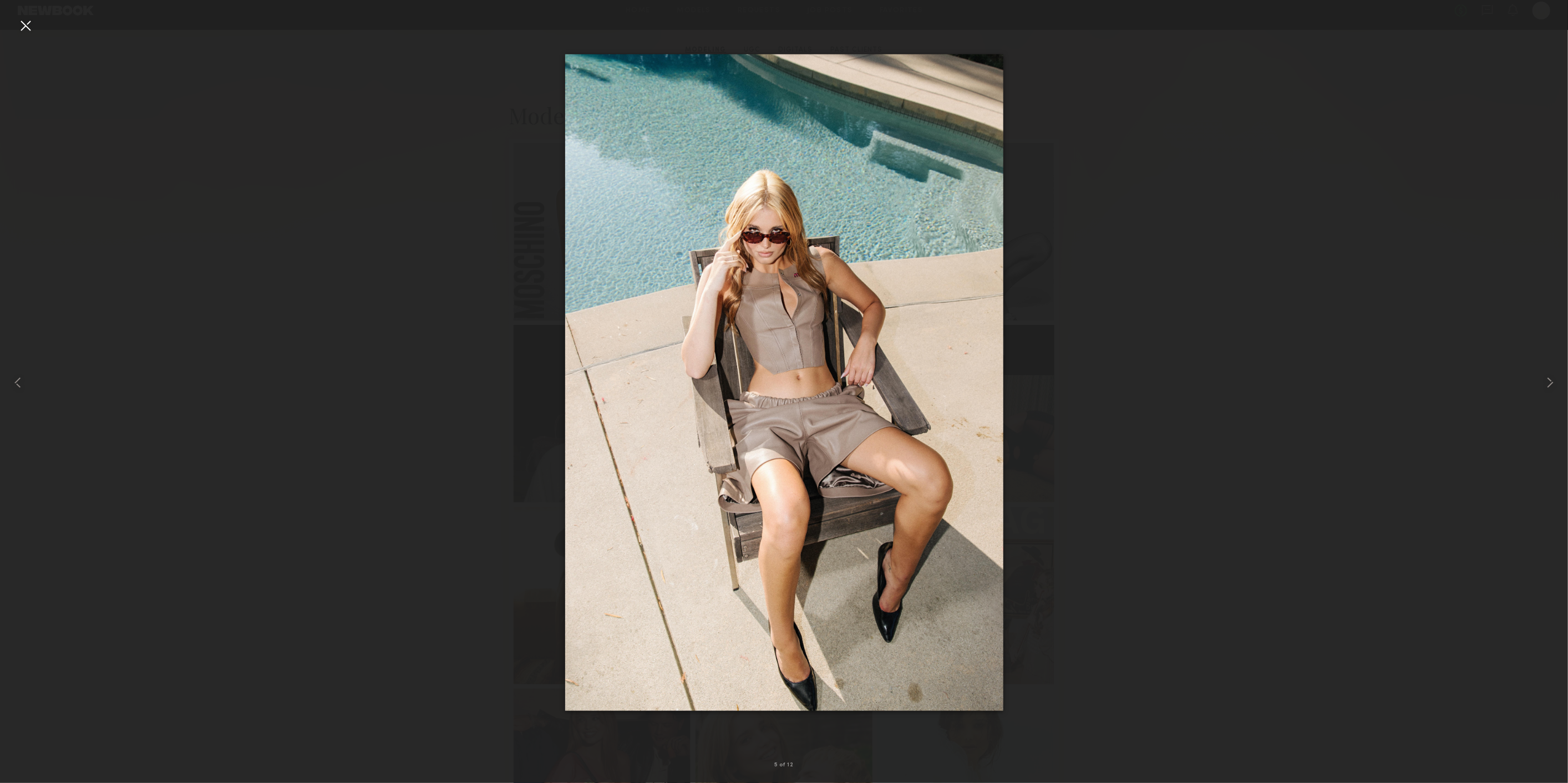
click at [26, 25] on div at bounding box center [25, 25] width 18 height 18
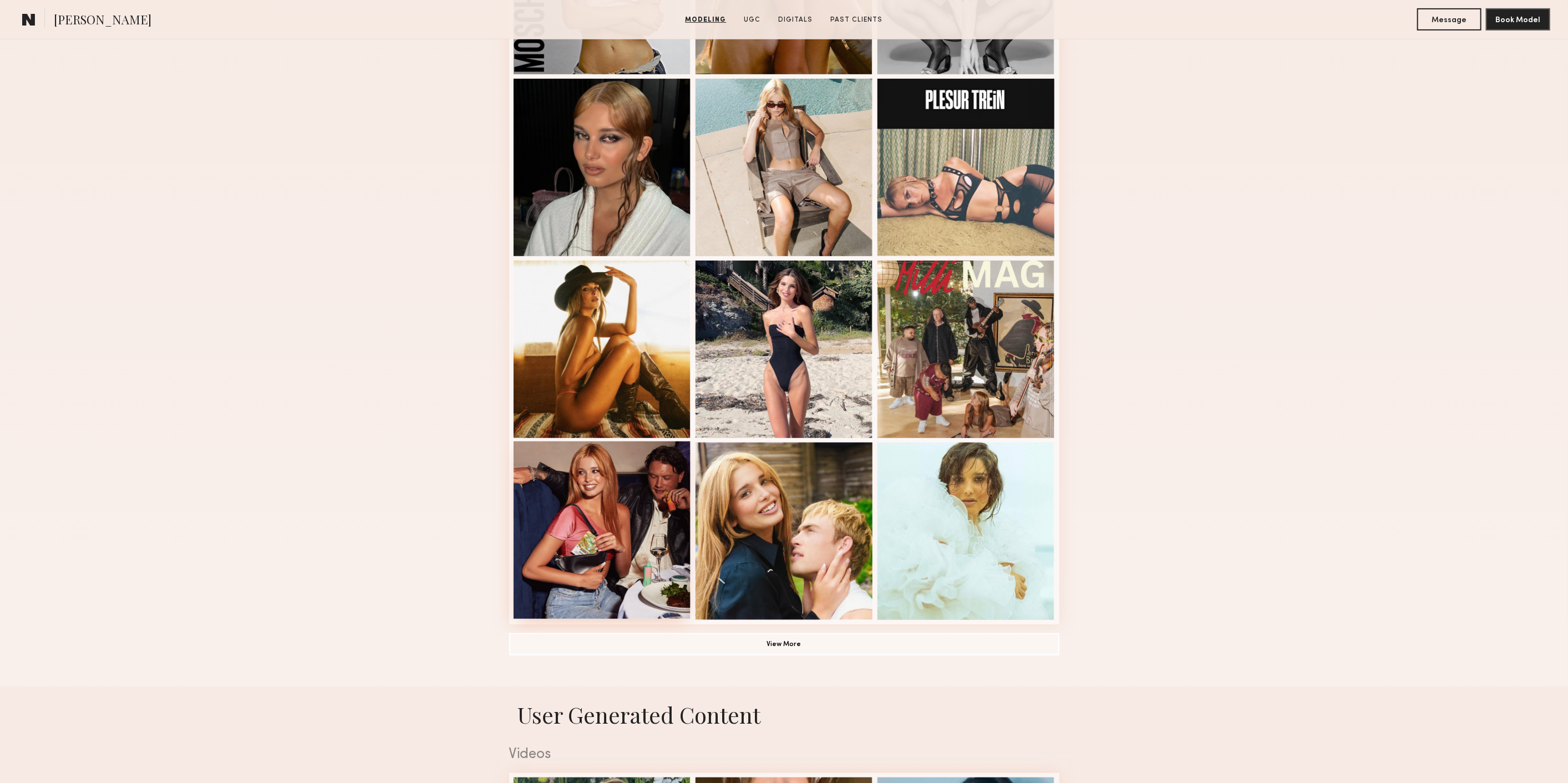
scroll to position [555, 0]
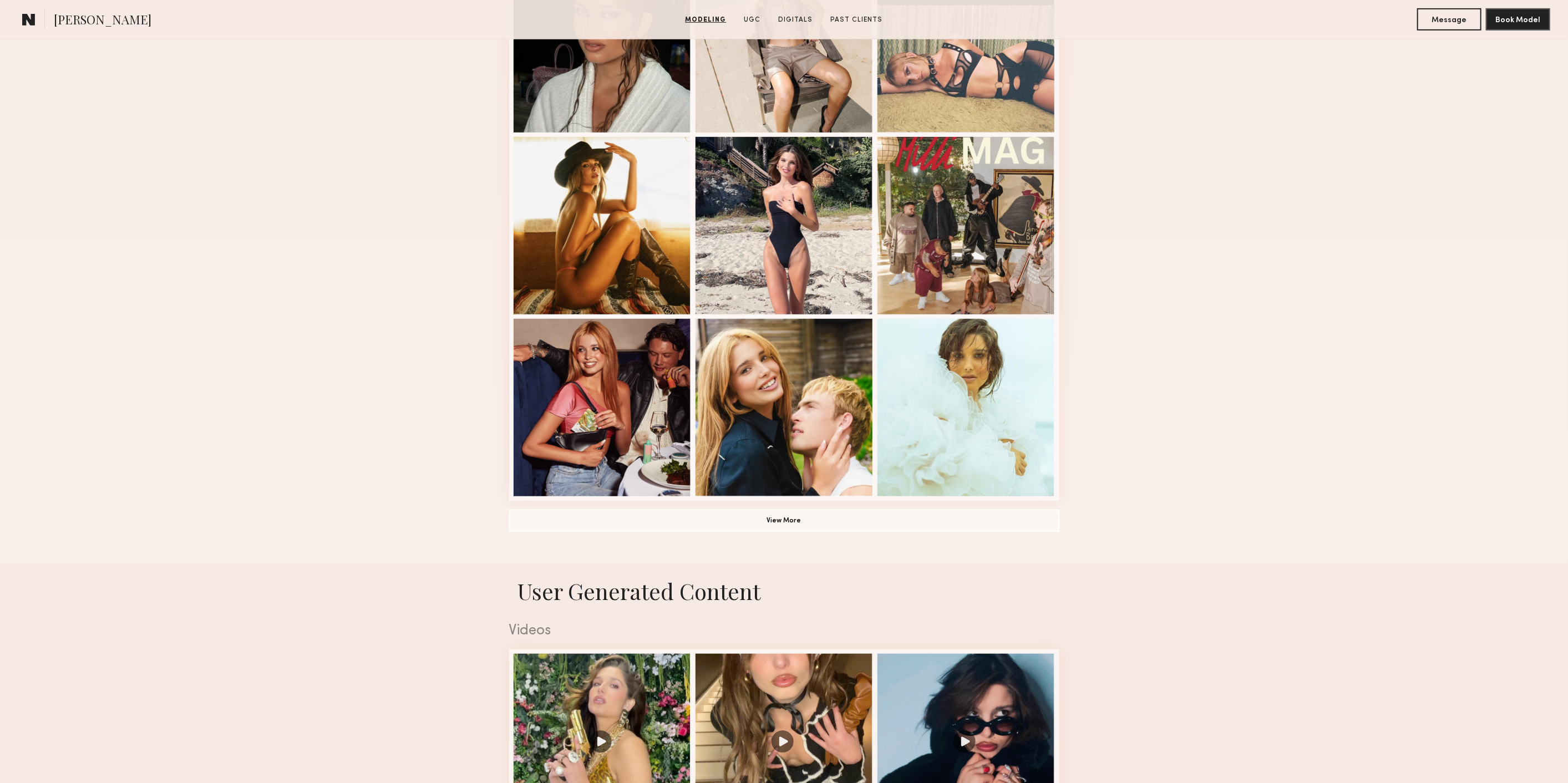
click at [722, 512] on div "Modeling Portfolio View More" at bounding box center [784, 130] width 550 height 864
click at [722, 524] on button "View More" at bounding box center [784, 520] width 550 height 22
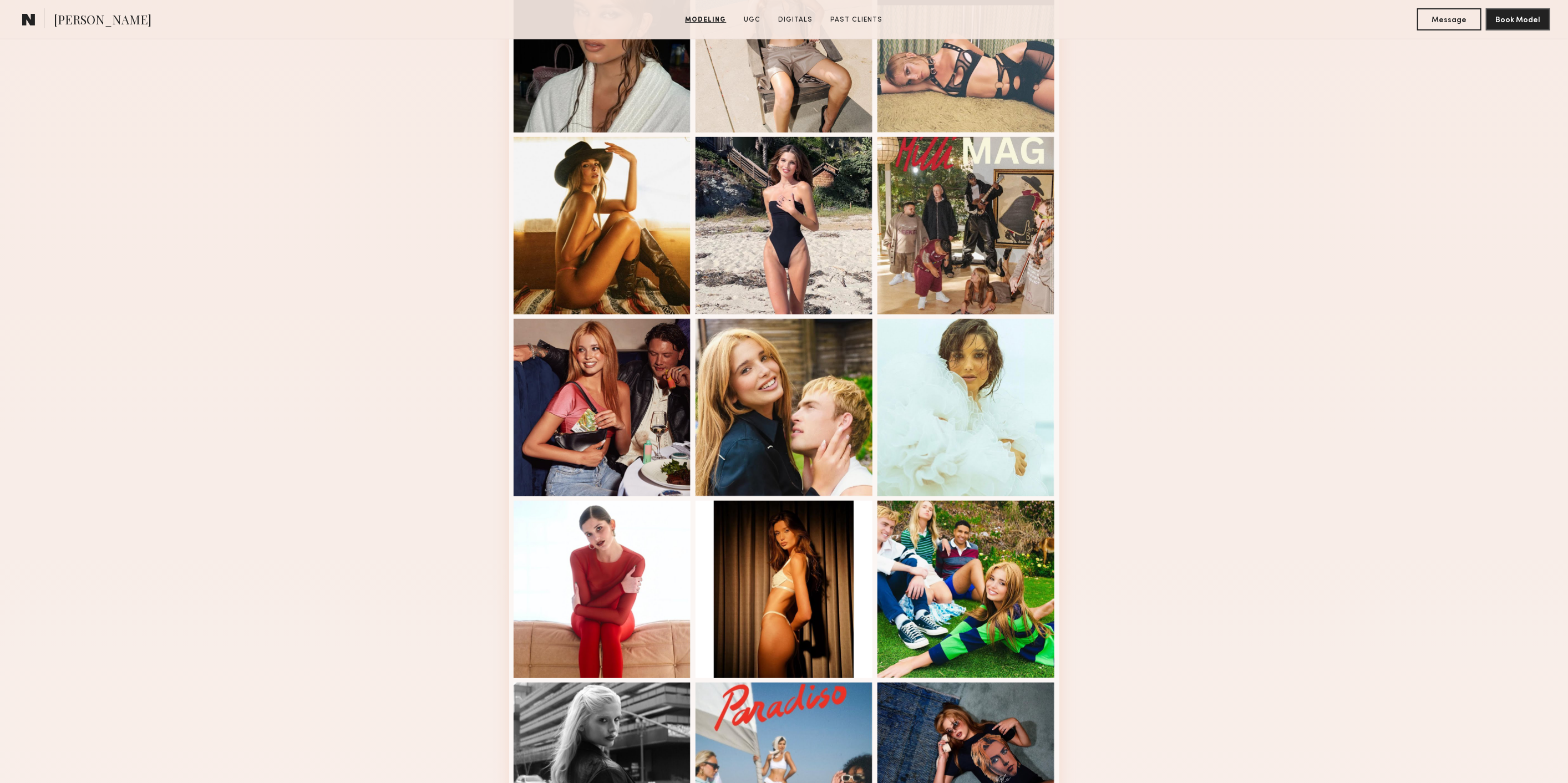
scroll to position [492, 0]
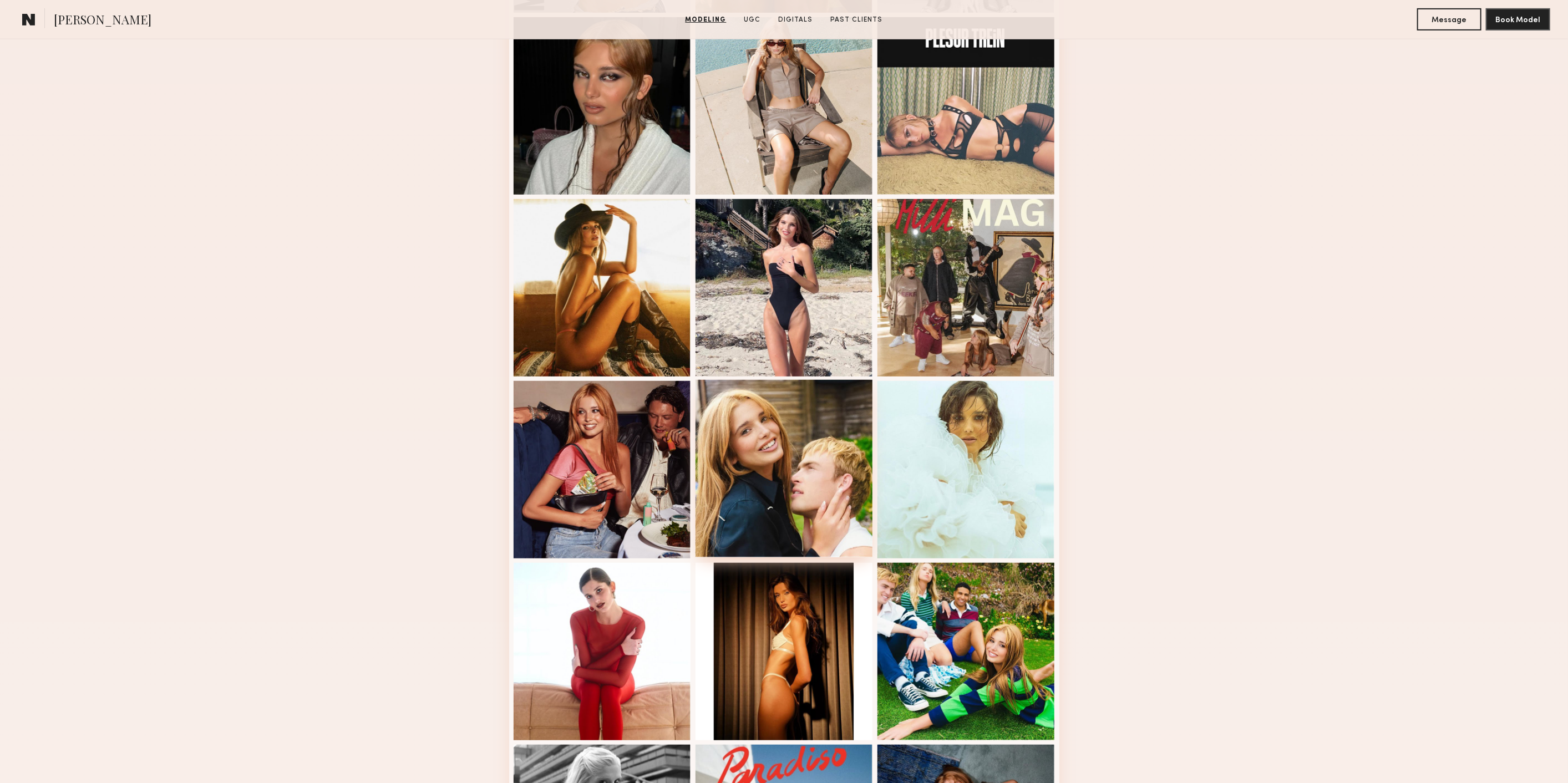
click at [737, 508] on div at bounding box center [784, 469] width 178 height 178
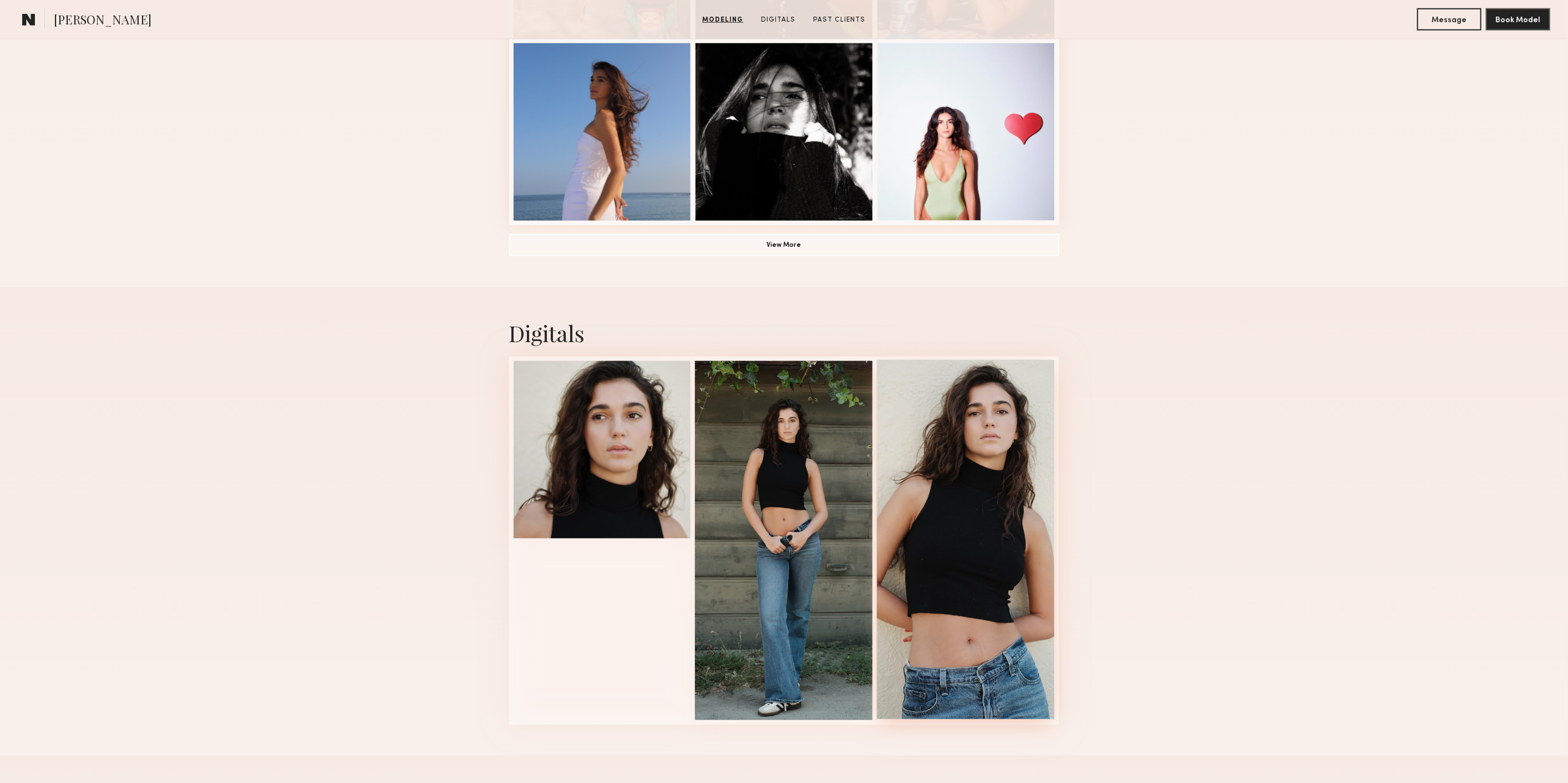
scroll to position [923, 0]
